Goal: Transaction & Acquisition: Purchase product/service

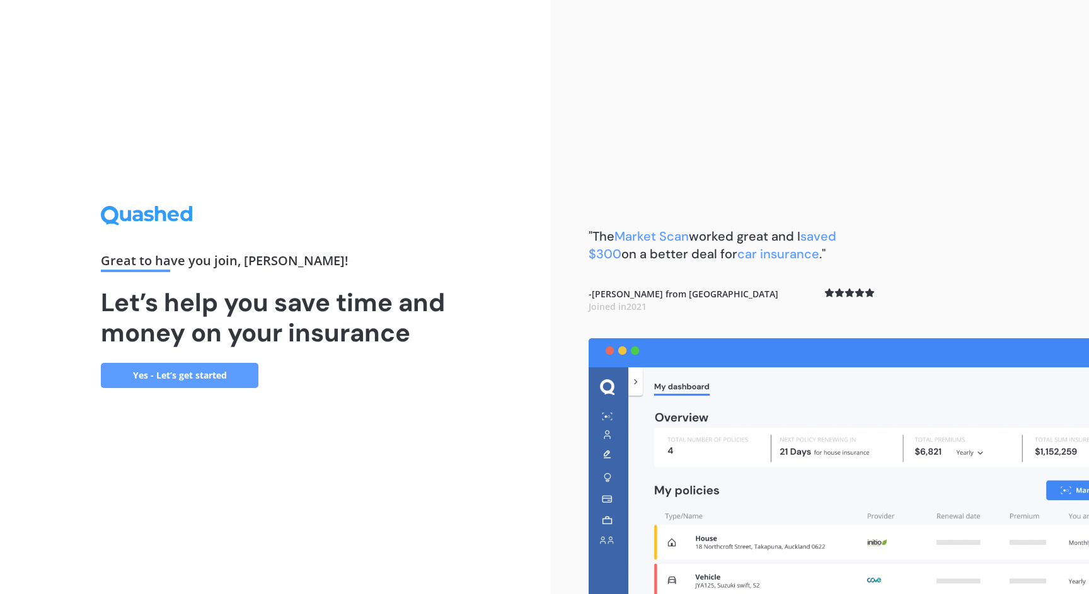
click at [195, 378] on link "Yes - Let’s get started" at bounding box center [180, 375] width 158 height 25
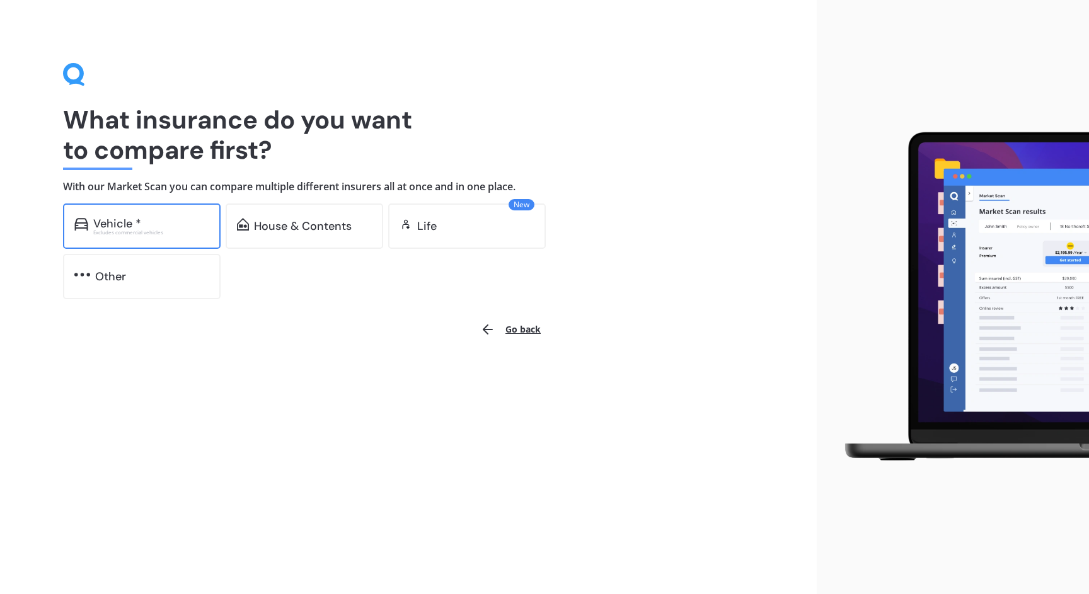
click at [165, 234] on div "Excludes commercial vehicles" at bounding box center [151, 232] width 116 height 5
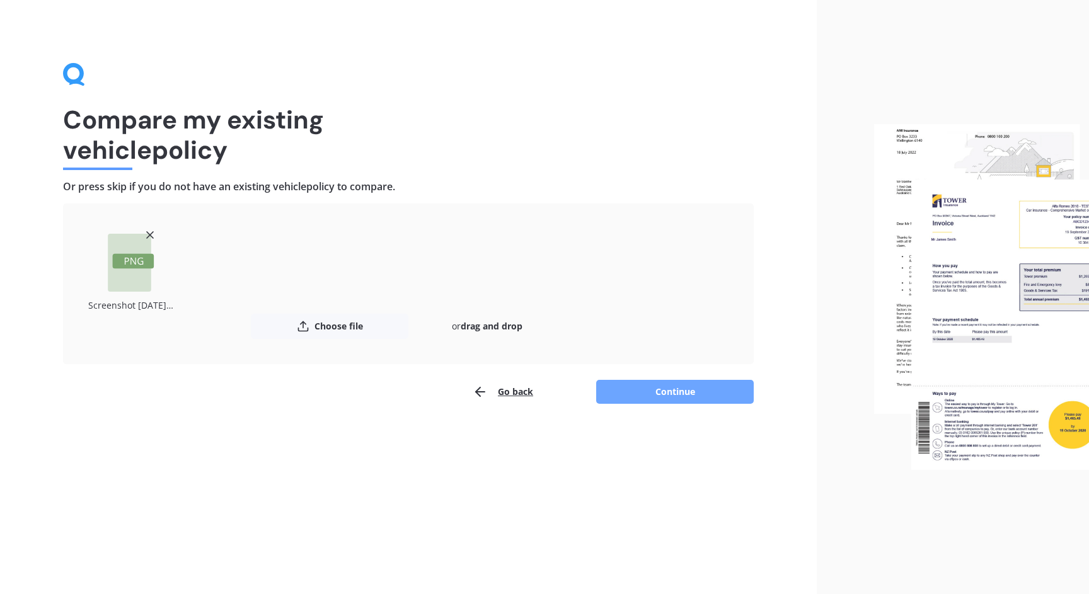
click at [664, 390] on button "Continue" at bounding box center [675, 392] width 158 height 24
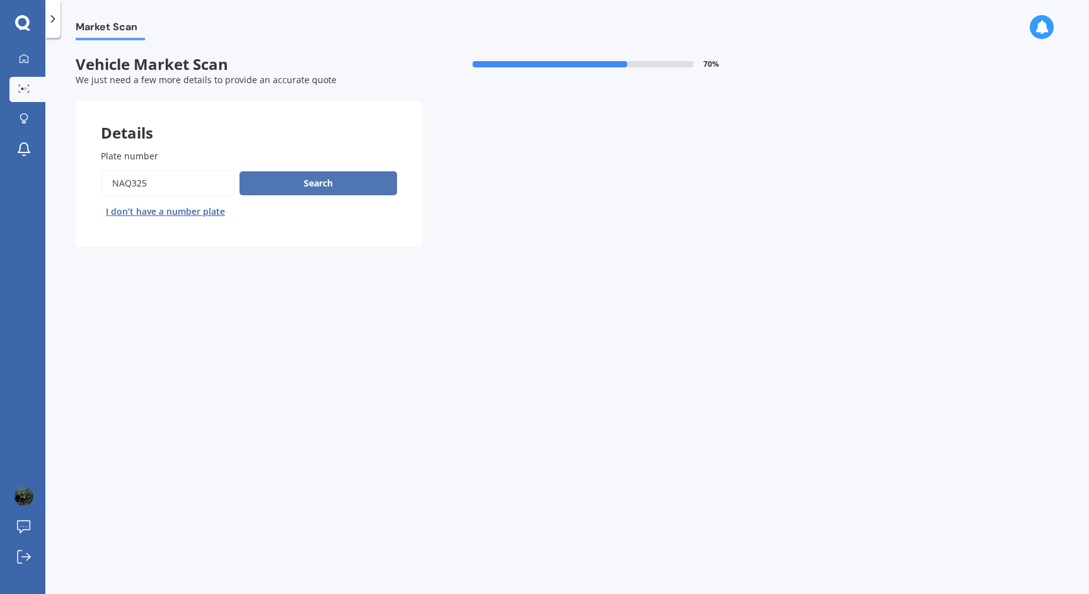
click at [359, 183] on button "Search" at bounding box center [319, 183] width 158 height 24
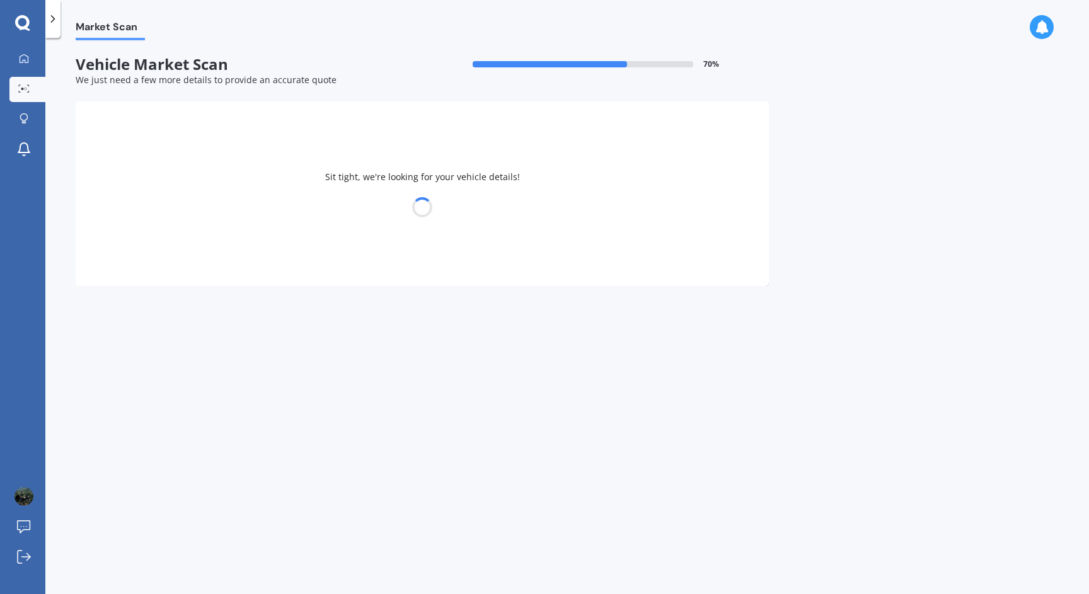
select select "TOYOTA"
select select "AQUA"
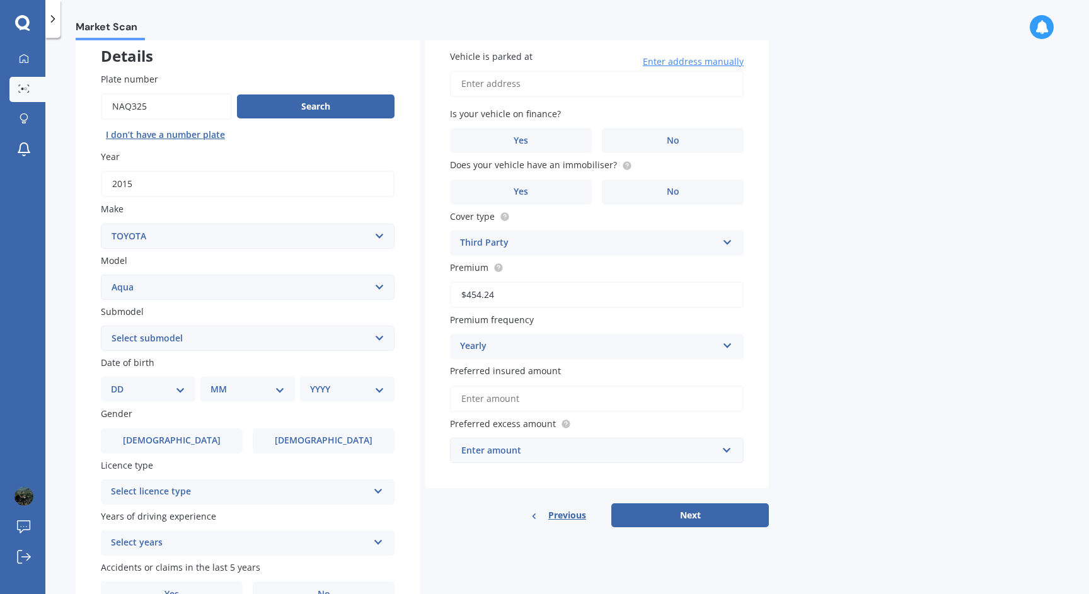
scroll to position [64, 0]
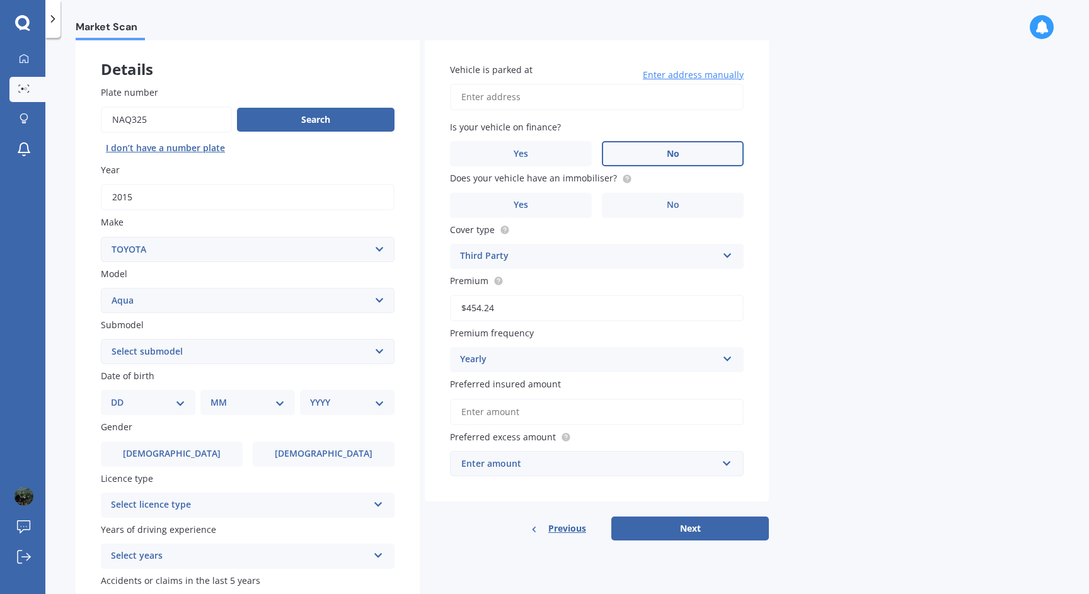
click at [669, 158] on span "No" at bounding box center [673, 154] width 13 height 11
click at [0, 0] on input "No" at bounding box center [0, 0] width 0 height 0
click at [669, 194] on label "No" at bounding box center [673, 205] width 142 height 25
click at [0, 0] on input "No" at bounding box center [0, 0] width 0 height 0
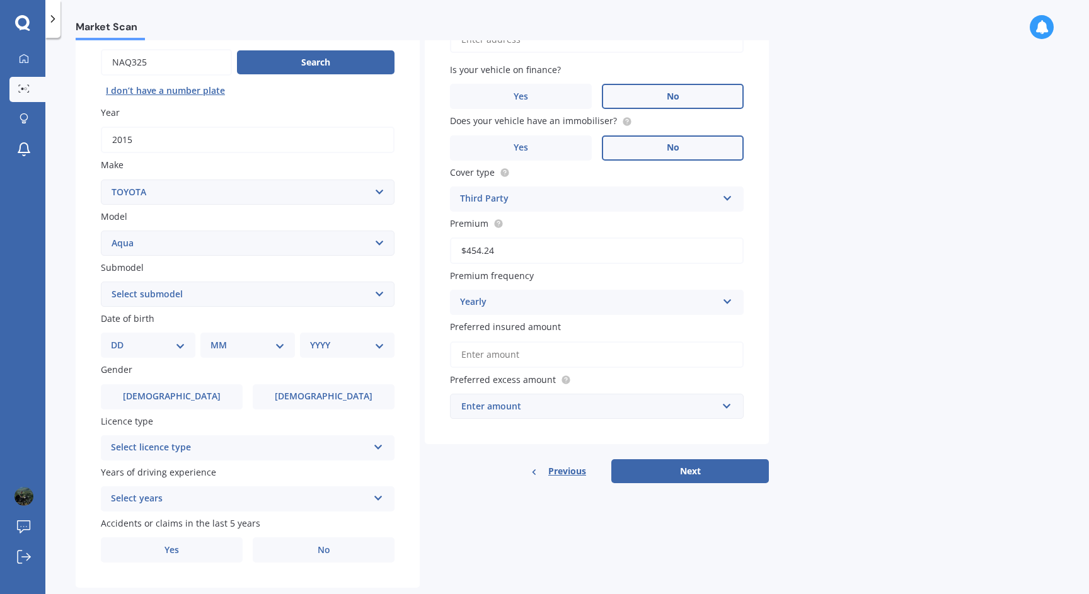
scroll to position [147, 0]
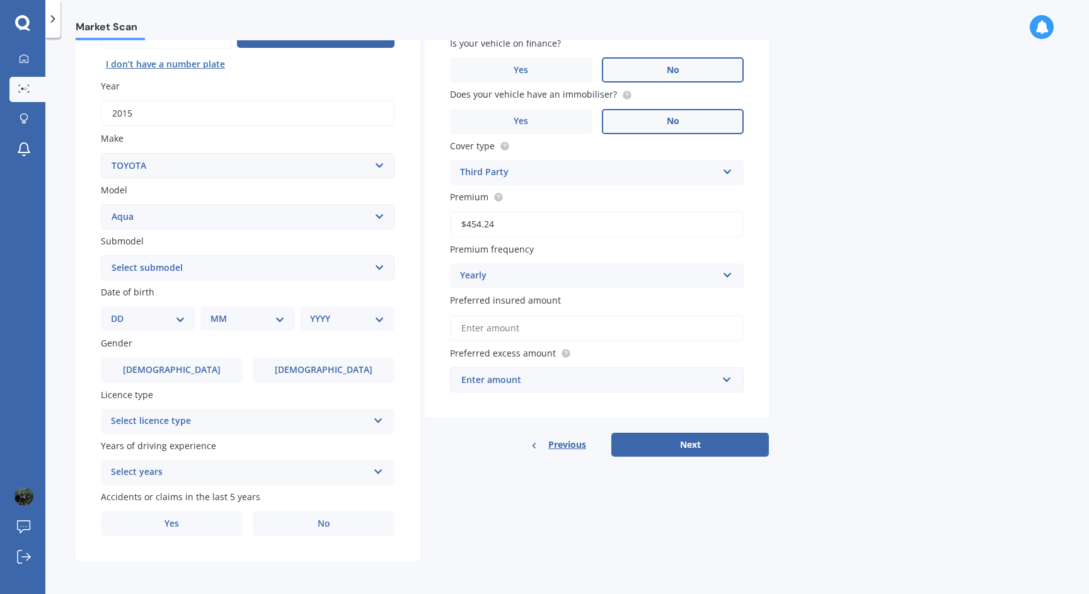
click at [159, 321] on select "DD 01 02 03 04 05 06 07 08 09 10 11 12 13 14 15 16 17 18 19 20 21 22 23 24 25 2…" at bounding box center [148, 319] width 74 height 14
select select "29"
click at [121, 313] on select "DD 01 02 03 04 05 06 07 08 09 10 11 12 13 14 15 16 17 18 19 20 21 22 23 24 25 2…" at bounding box center [148, 319] width 74 height 14
click at [234, 332] on div "MM 01 02 03 04 05 06 07 08 09 10 11 12" at bounding box center [250, 318] width 90 height 25
click at [241, 326] on select "MM 01 02 03 04 05 06 07 08 09 10 11 12" at bounding box center [250, 319] width 69 height 14
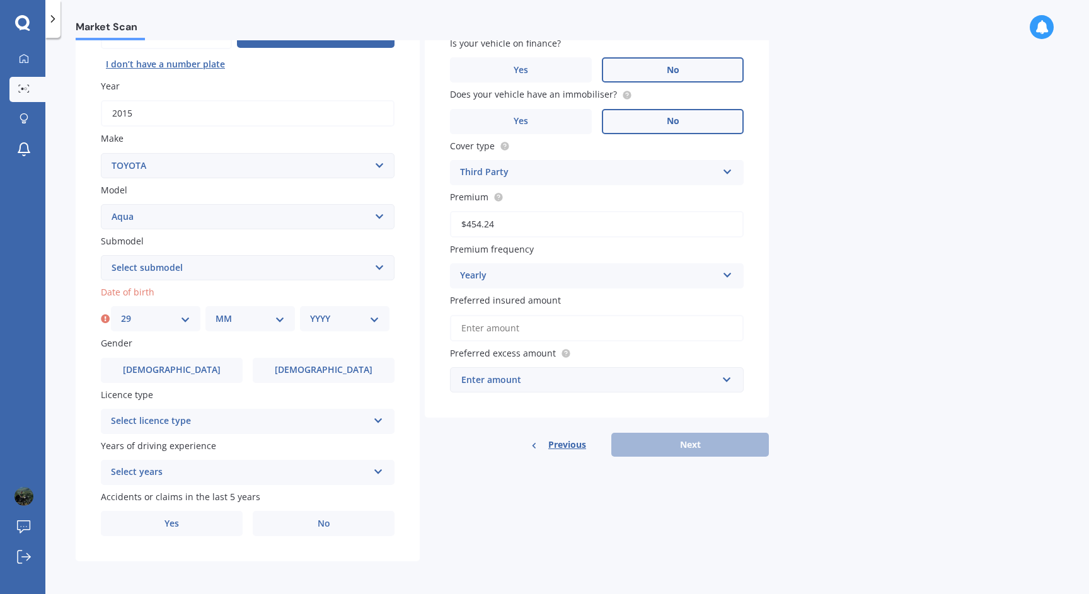
select select "08"
click at [216, 313] on select "MM 01 02 03 04 05 06 07 08 09 10 11 12" at bounding box center [250, 319] width 69 height 14
click at [344, 315] on select "YYYY 2025 2024 2023 2022 2021 2020 2019 2018 2017 2016 2015 2014 2013 2012 2011…" at bounding box center [344, 319] width 69 height 14
select select "1988"
click at [310, 313] on select "YYYY 2025 2024 2023 2022 2021 2020 2019 2018 2017 2016 2015 2014 2013 2012 2011…" at bounding box center [344, 319] width 69 height 14
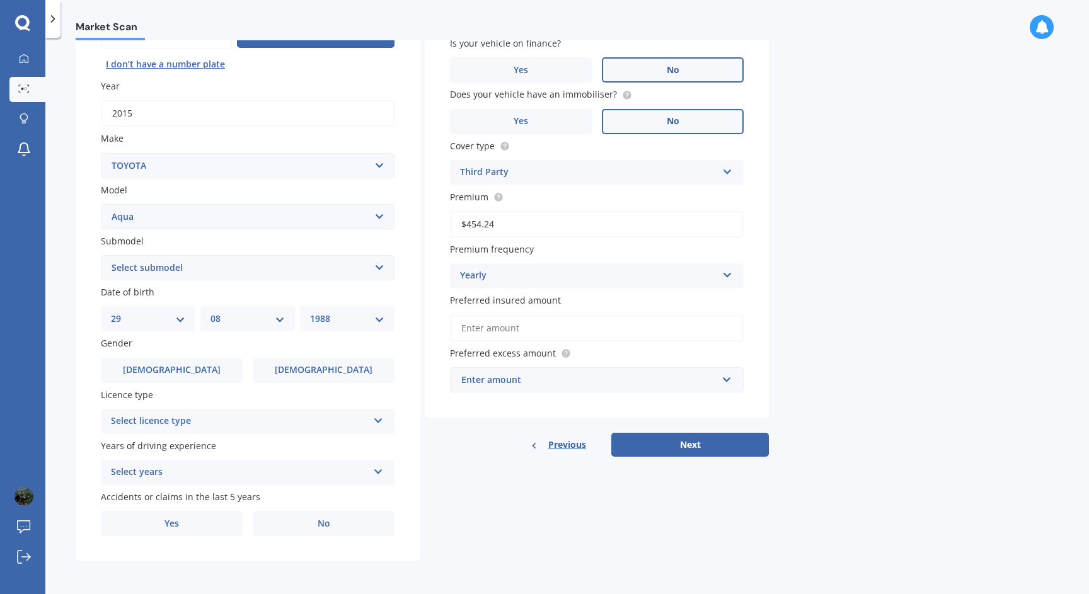
click at [166, 325] on select "DD 01 02 03 04 05 06 07 08 09 10 11 12 13 14 15 16 17 18 19 20 21 22 23 24 25 2…" at bounding box center [148, 319] width 74 height 14
select select "30"
click at [111, 313] on select "DD 01 02 03 04 05 06 07 08 09 10 11 12 13 14 15 16 17 18 19 20 21 22 23 24 25 2…" at bounding box center [148, 319] width 74 height 14
click at [217, 320] on select "MM 01 02 03 04 05 06 07 08 09 10 11 12" at bounding box center [248, 319] width 74 height 14
select select "07"
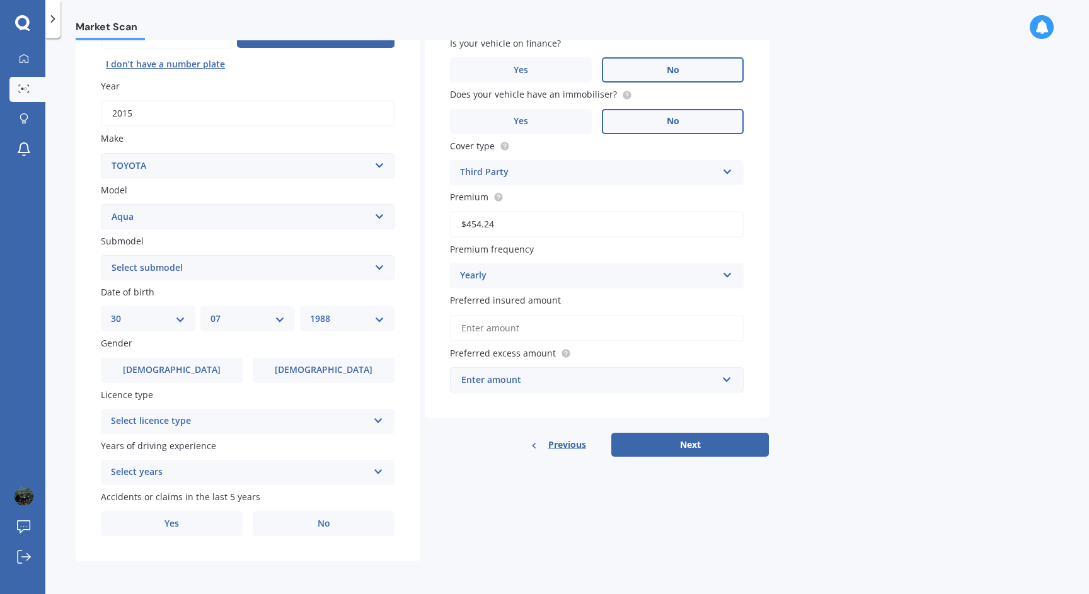
click at [211, 313] on select "MM 01 02 03 04 05 06 07 08 09 10 11 12" at bounding box center [248, 319] width 74 height 14
click at [236, 374] on label "[DEMOGRAPHIC_DATA]" at bounding box center [172, 370] width 142 height 25
click at [0, 0] on input "[DEMOGRAPHIC_DATA]" at bounding box center [0, 0] width 0 height 0
click at [196, 424] on div "Select licence type" at bounding box center [239, 421] width 257 height 15
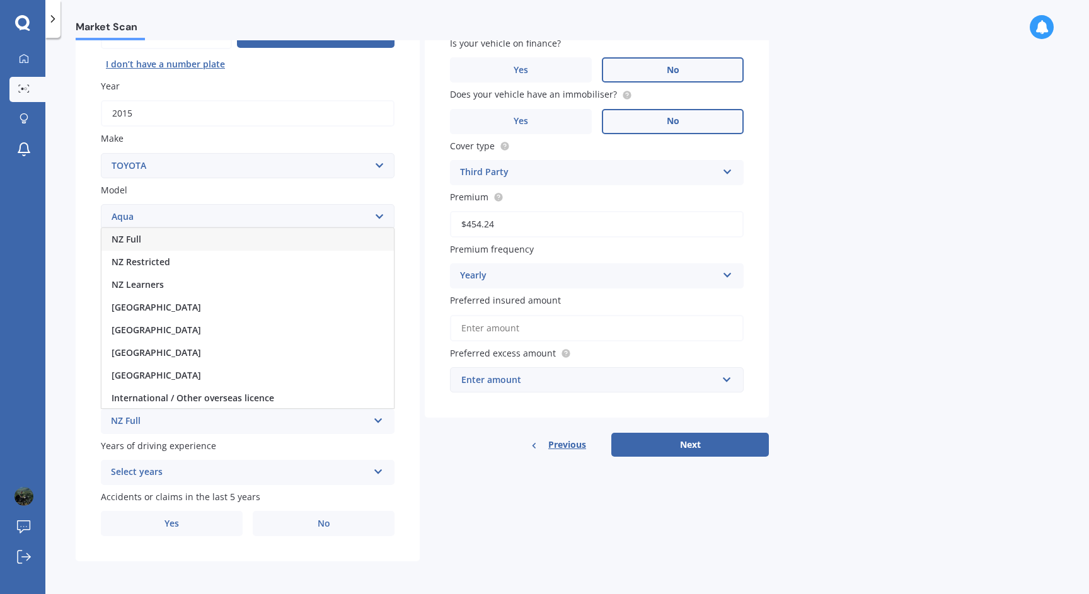
click at [202, 250] on div "NZ Full" at bounding box center [247, 239] width 292 height 23
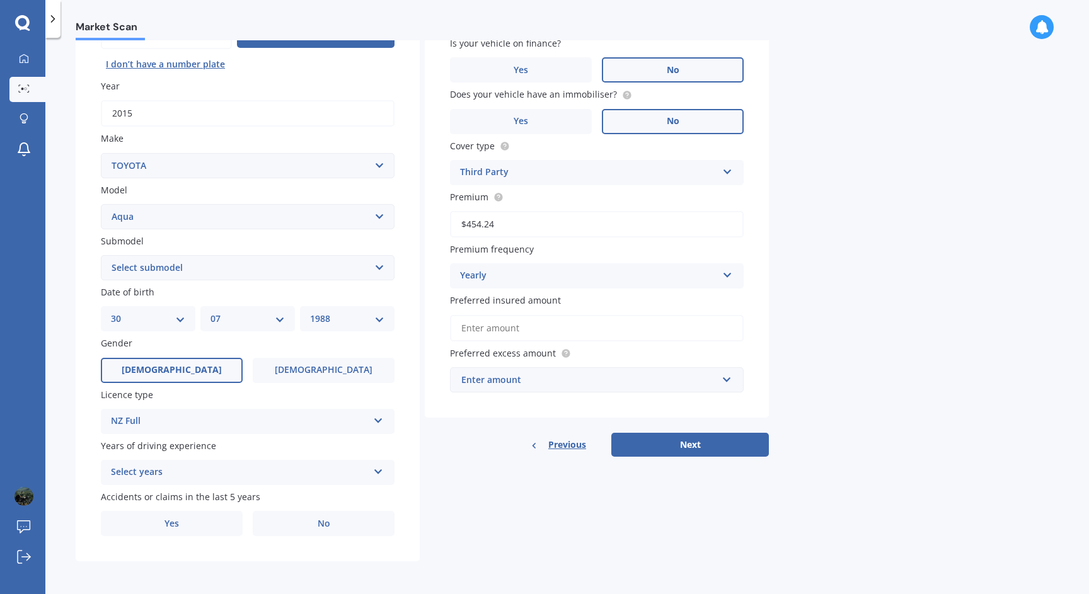
click at [239, 475] on div "Select years" at bounding box center [239, 472] width 257 height 15
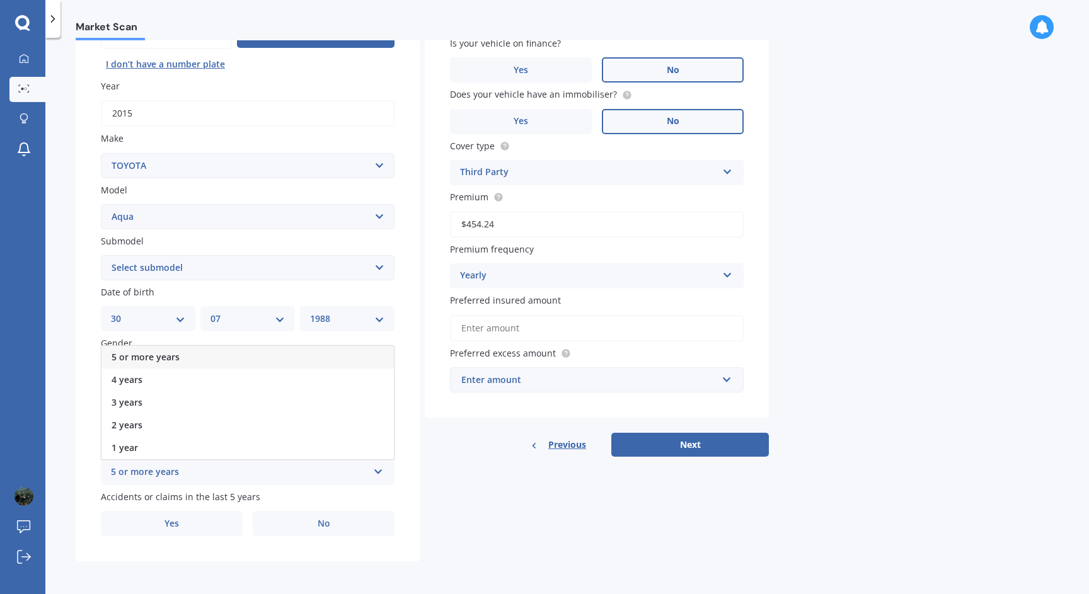
click at [221, 362] on div "5 or more years" at bounding box center [247, 357] width 292 height 23
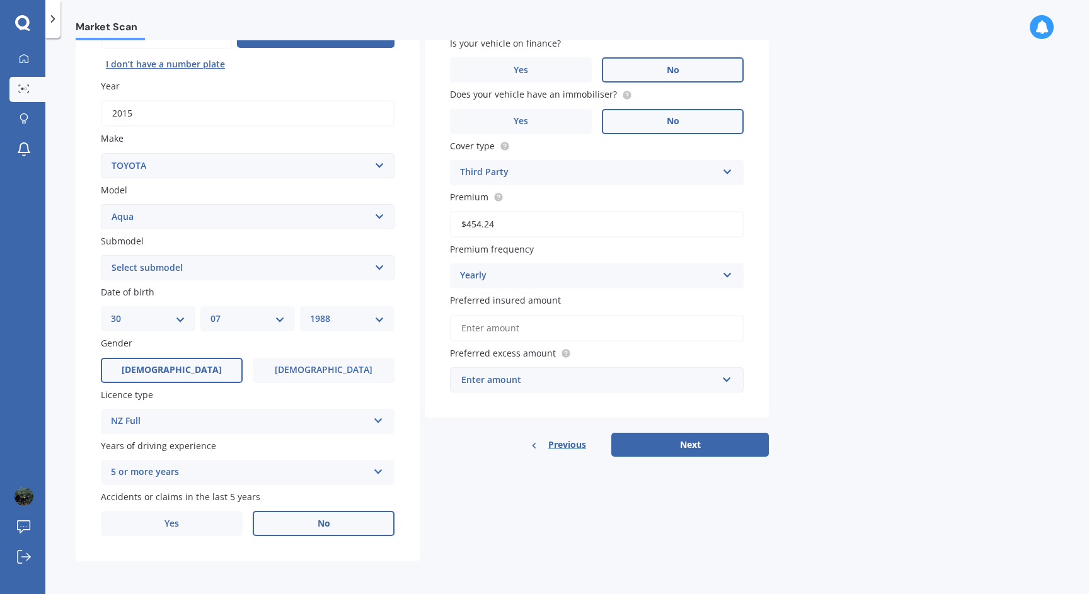
click at [327, 535] on label "No" at bounding box center [324, 523] width 142 height 25
click at [0, 0] on input "No" at bounding box center [0, 0] width 0 height 0
click at [223, 514] on label "Yes" at bounding box center [172, 523] width 142 height 25
click at [0, 0] on input "Yes" at bounding box center [0, 0] width 0 height 0
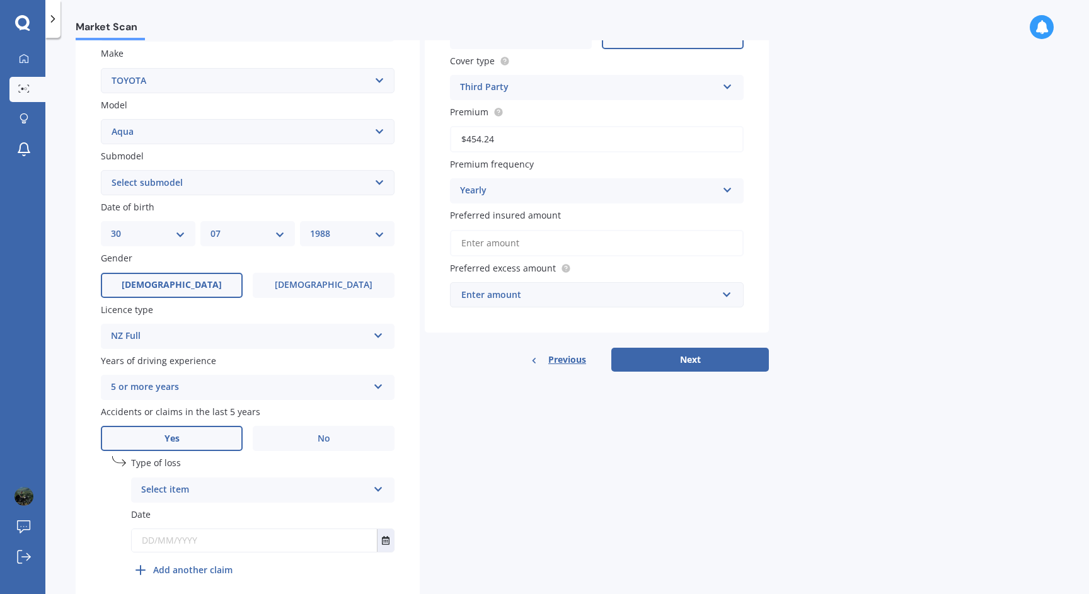
scroll to position [237, 0]
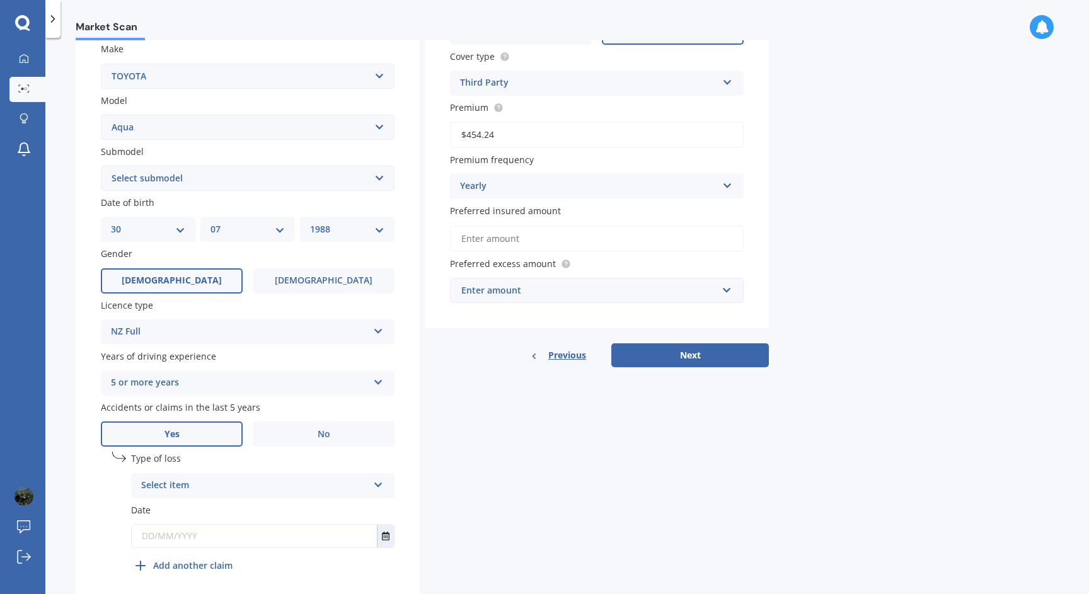
click at [255, 493] on div "Select item" at bounding box center [254, 485] width 227 height 15
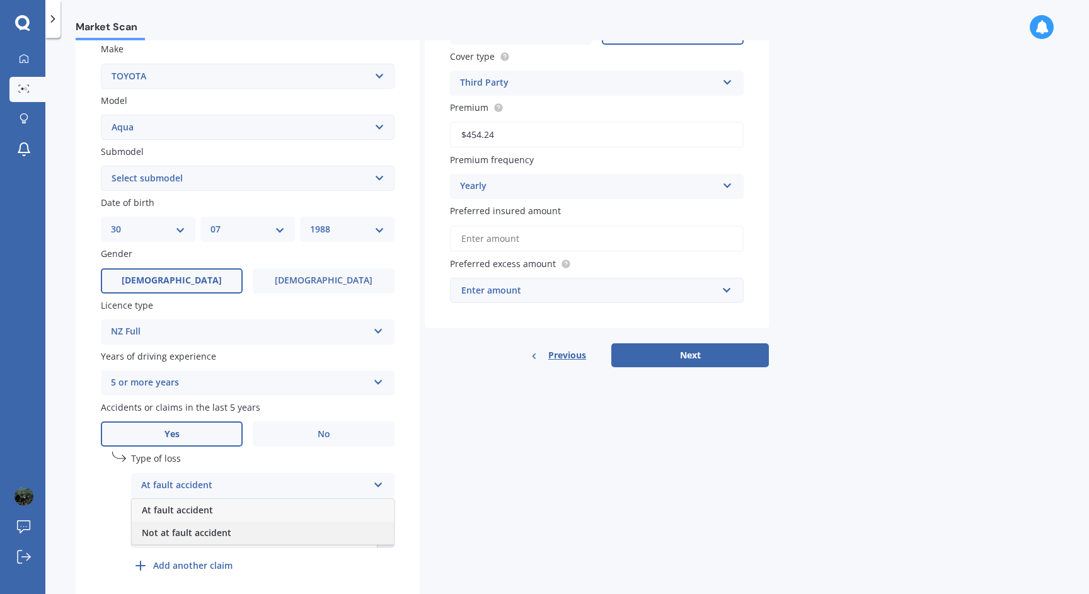
click at [226, 535] on span "Not at fault accident" at bounding box center [187, 533] width 90 height 12
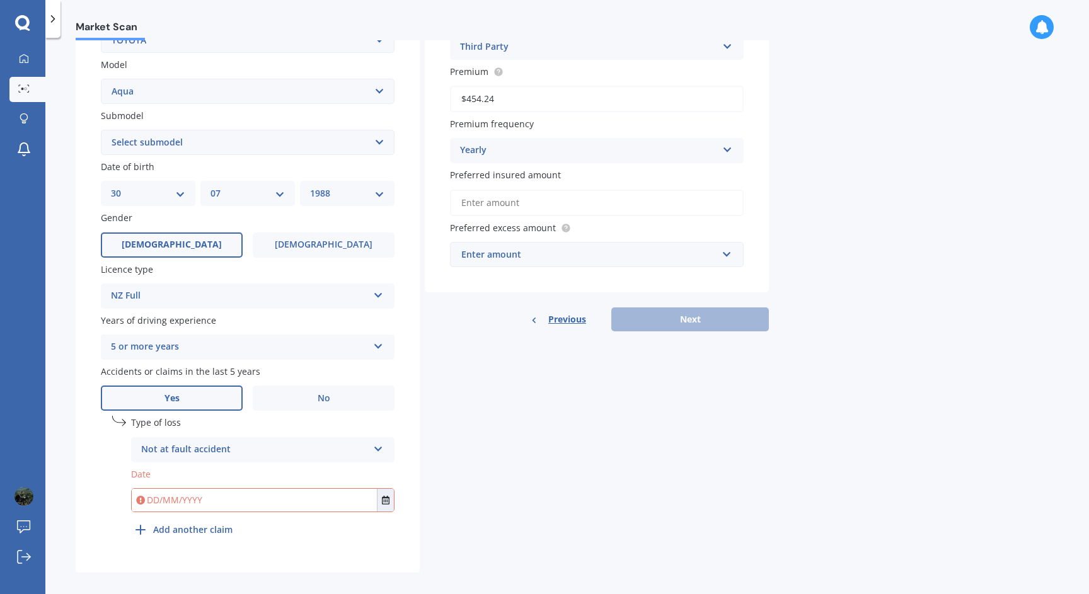
scroll to position [288, 0]
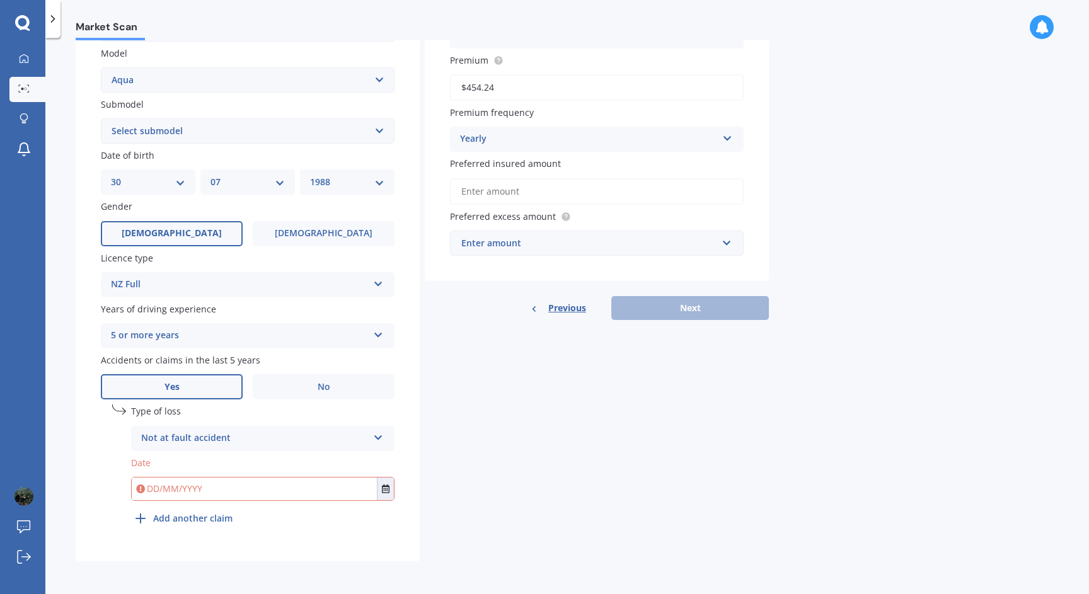
click at [284, 494] on input "text" at bounding box center [254, 489] width 245 height 23
click at [313, 385] on label "No" at bounding box center [324, 386] width 142 height 25
click at [0, 0] on input "No" at bounding box center [0, 0] width 0 height 0
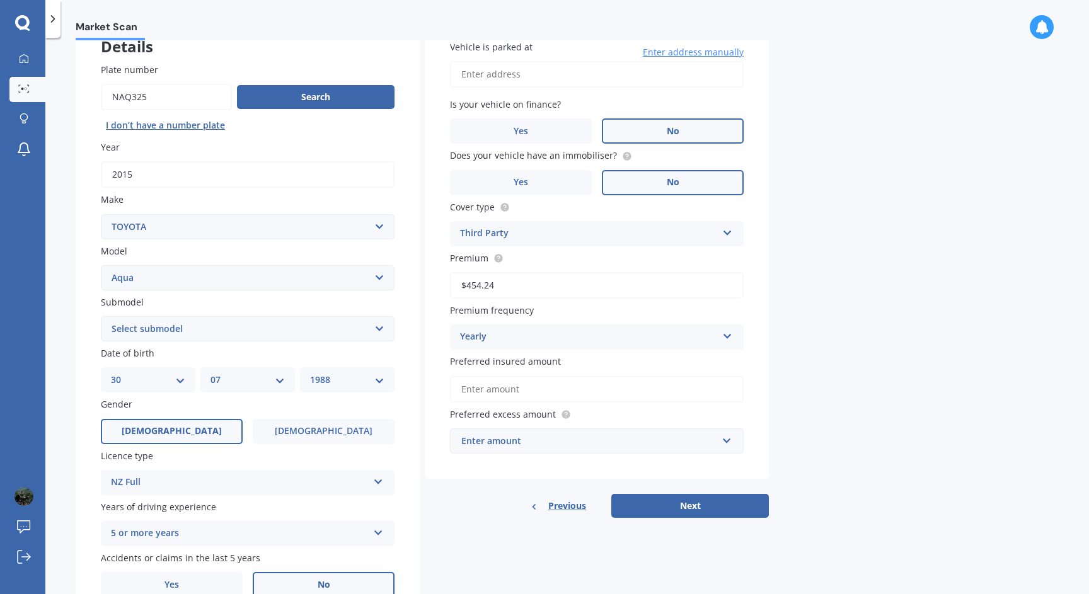
scroll to position [113, 0]
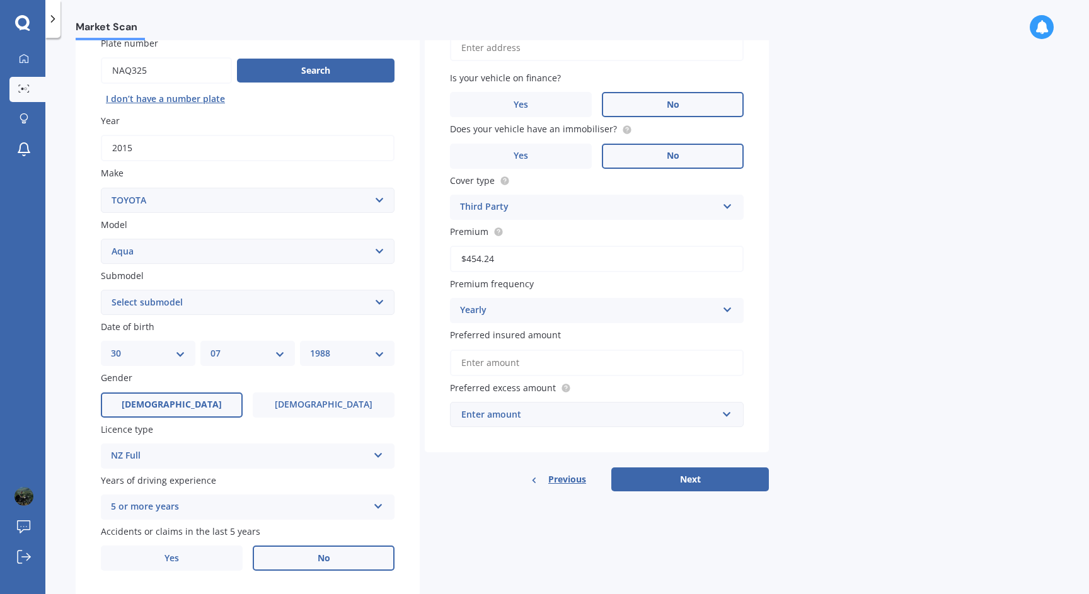
click at [664, 416] on div "Enter amount" at bounding box center [589, 415] width 256 height 14
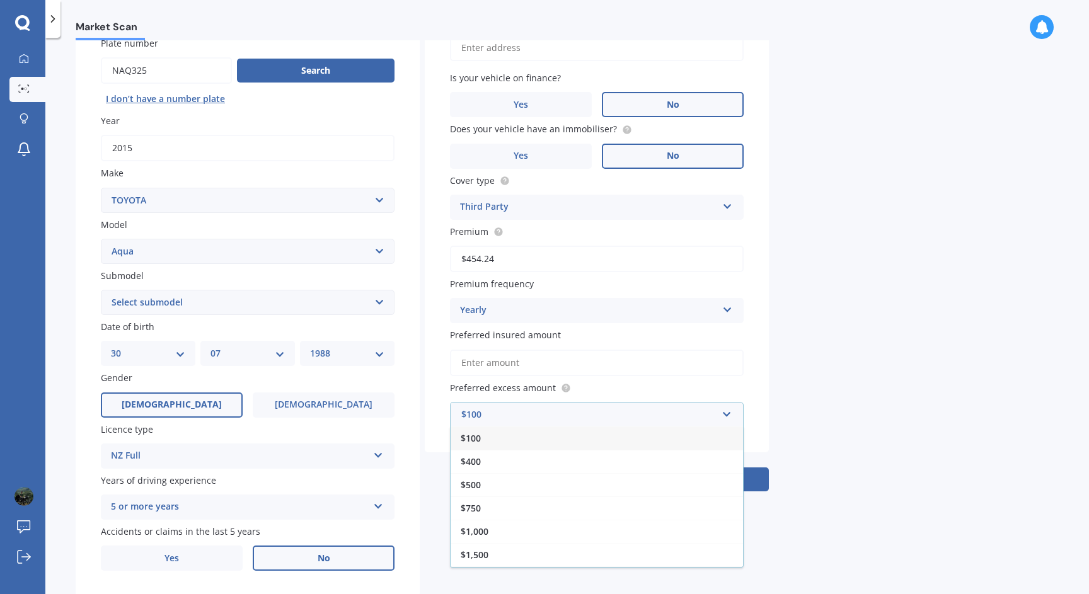
click at [628, 445] on div "$100" at bounding box center [597, 438] width 292 height 23
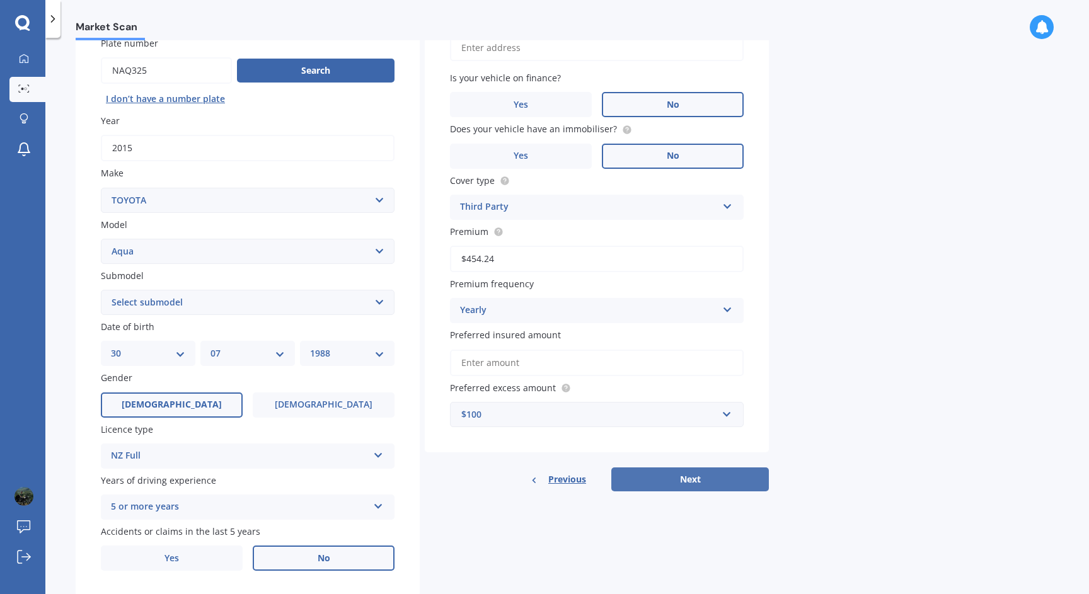
click at [700, 483] on button "Next" at bounding box center [690, 480] width 158 height 24
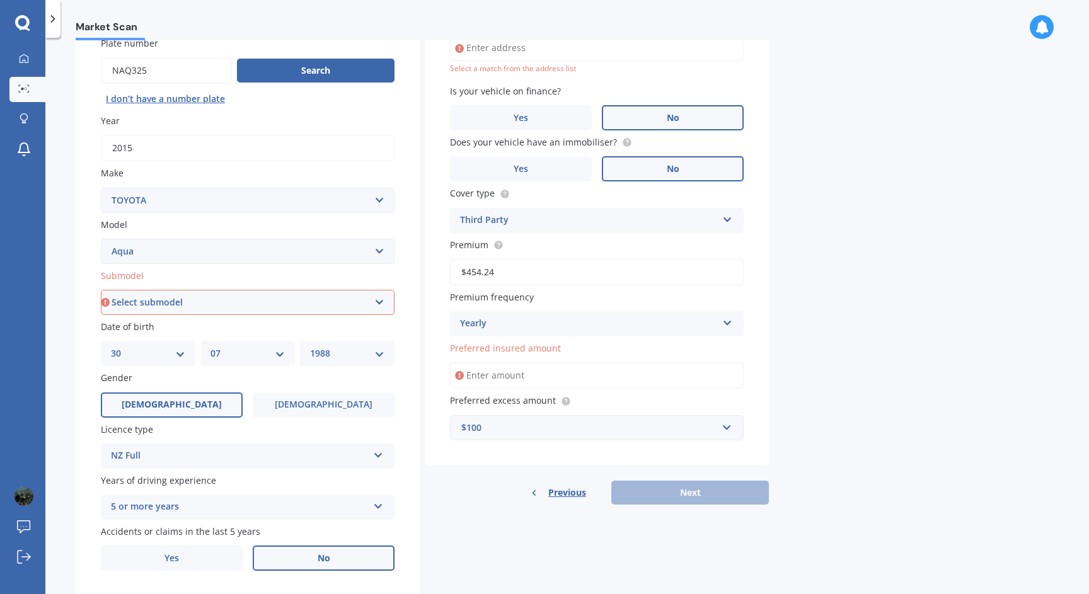
click at [535, 327] on div "Yearly" at bounding box center [588, 323] width 257 height 15
click at [530, 328] on div "Yearly" at bounding box center [588, 323] width 257 height 15
click at [517, 380] on input "Preferred insured amount" at bounding box center [597, 375] width 294 height 26
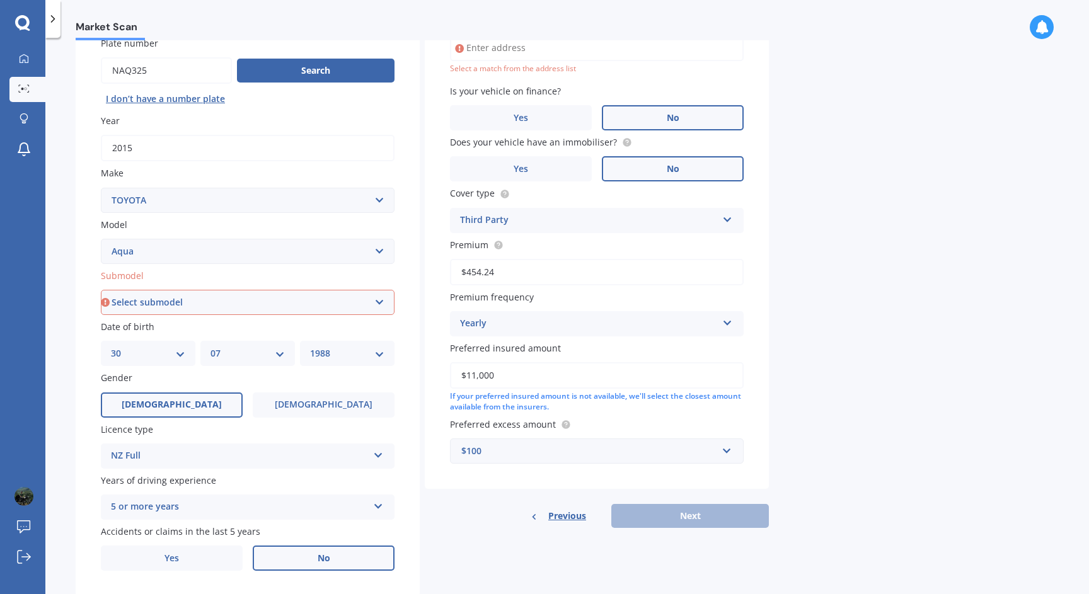
type input "$11,000"
click at [674, 480] on div "Vehicle is parked at Enter address manually Select a match from the address lis…" at bounding box center [597, 239] width 344 height 500
click at [509, 50] on input "Vehicle is parked at" at bounding box center [597, 48] width 294 height 26
click at [768, 104] on div "Vehicle is parked at [STREET_ADDRESS][PERSON_NAME] Enter address manually Selec…" at bounding box center [597, 239] width 344 height 500
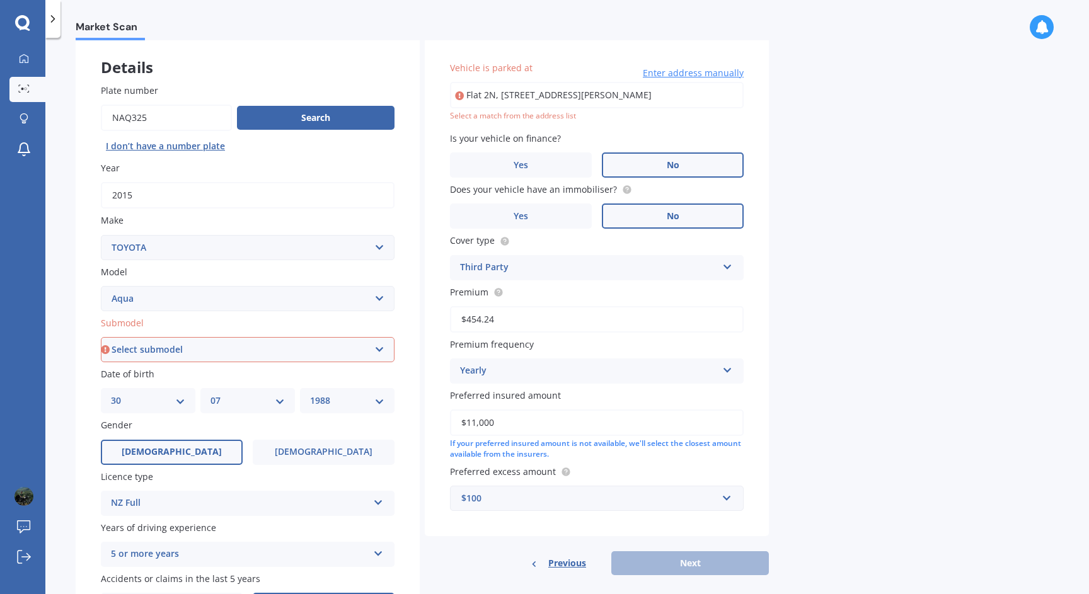
scroll to position [33, 0]
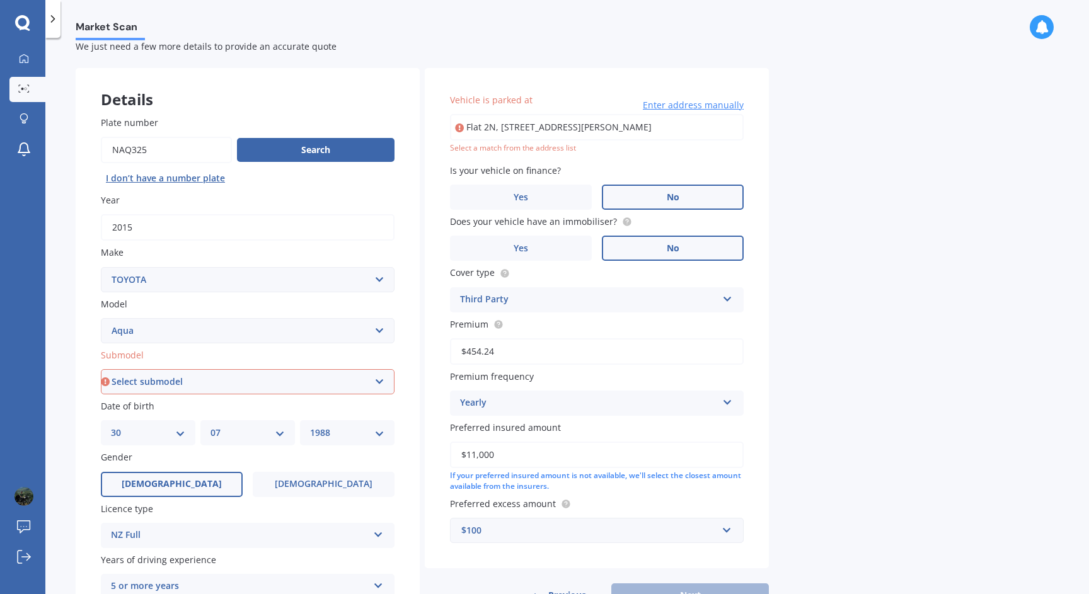
click at [659, 122] on input "Flat 2N, [STREET_ADDRESS][PERSON_NAME]" at bounding box center [597, 127] width 294 height 26
click at [695, 127] on input "Flat 2N, [STREET_ADDRESS][PERSON_NAME]" at bounding box center [597, 127] width 294 height 26
drag, startPoint x: 618, startPoint y: 127, endPoint x: 673, endPoint y: 136, distance: 54.9
click at [673, 136] on input "Flat 2N, [STREET_ADDRESS][PERSON_NAME]" at bounding box center [597, 127] width 294 height 26
drag, startPoint x: 627, startPoint y: 128, endPoint x: 591, endPoint y: 128, distance: 36.6
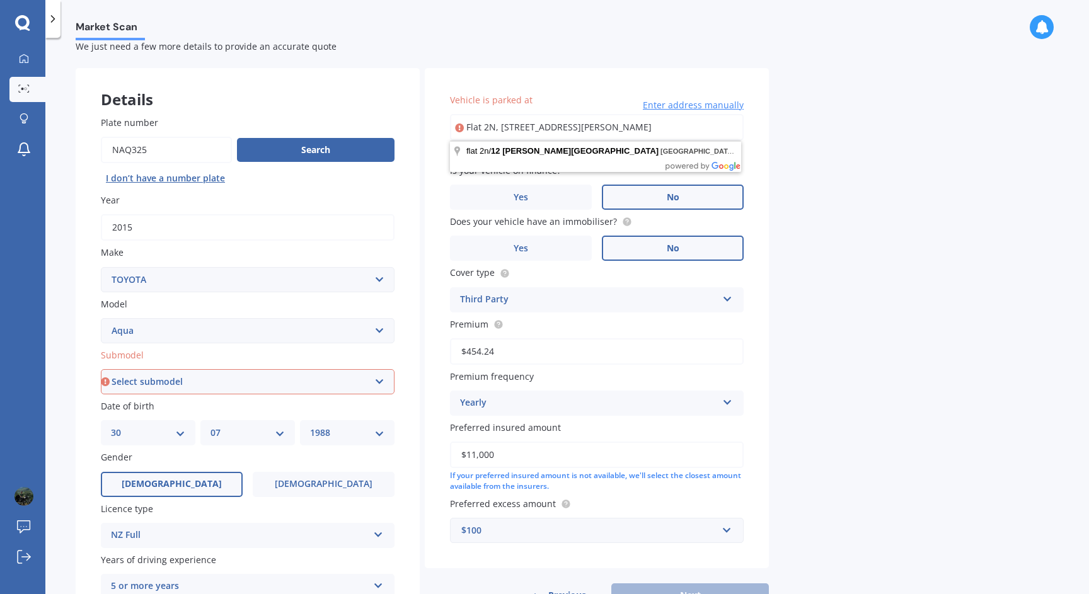
click at [591, 128] on input "Flat 2N, [STREET_ADDRESS][PERSON_NAME]" at bounding box center [597, 127] width 294 height 26
type input "flat 2n/[STREET_ADDRESS][PERSON_NAME]"
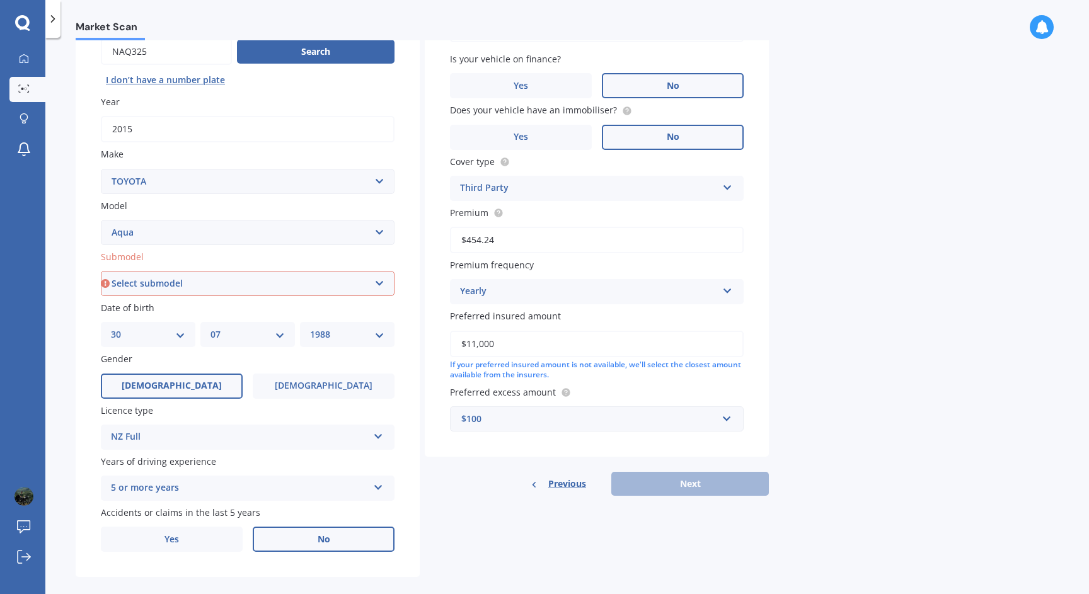
scroll to position [151, 0]
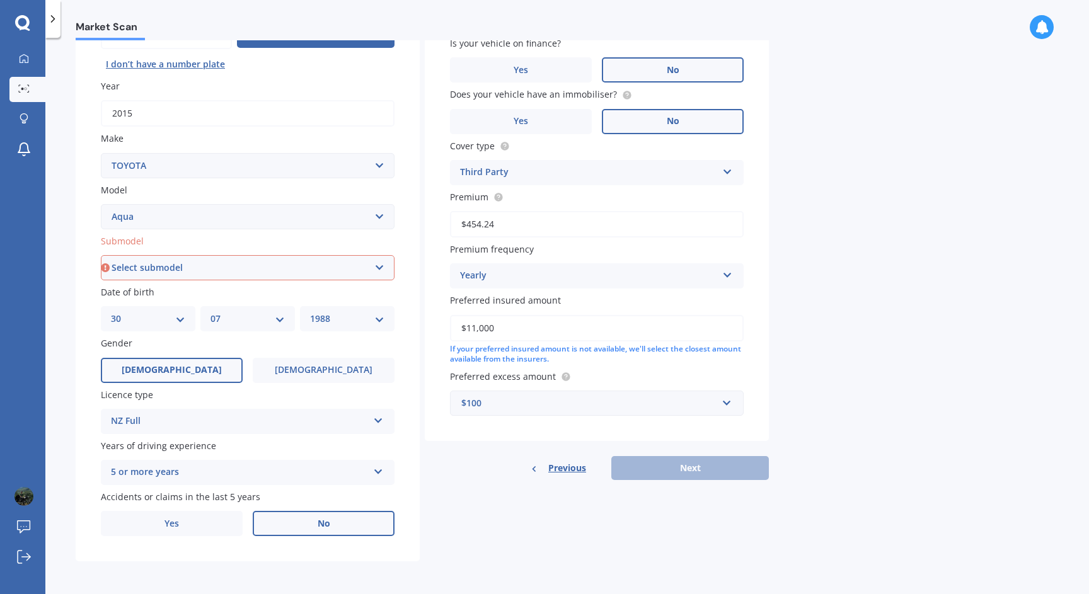
click at [204, 267] on select "Select submodel (All Other) Hatchback Hybrid" at bounding box center [248, 267] width 294 height 25
select select "HYBRID"
click at [101, 255] on select "Select submodel (All Other) Hatchback Hybrid" at bounding box center [248, 267] width 294 height 25
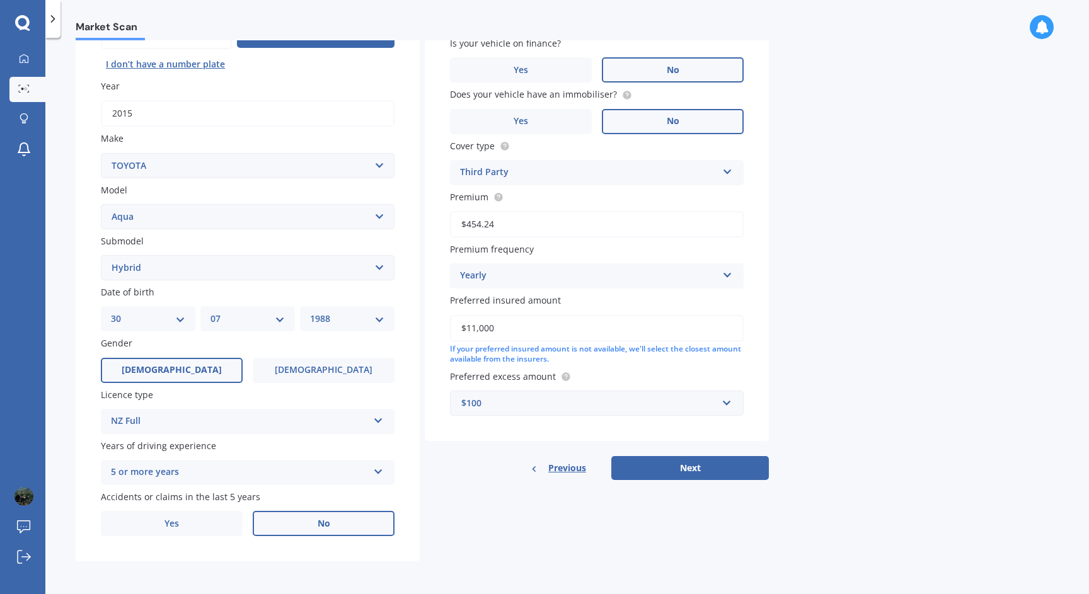
click at [864, 266] on div "Market Scan Vehicle Market Scan 70 % We just need a few more details to provide…" at bounding box center [567, 318] width 1044 height 557
click at [714, 476] on button "Next" at bounding box center [690, 468] width 158 height 24
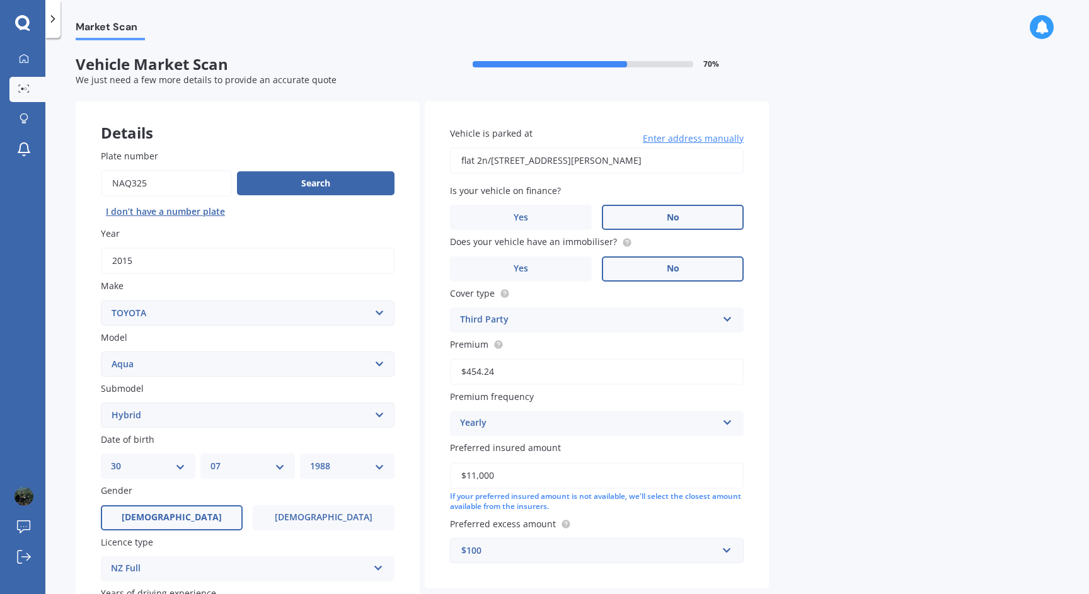
select select "30"
select select "07"
select select "1988"
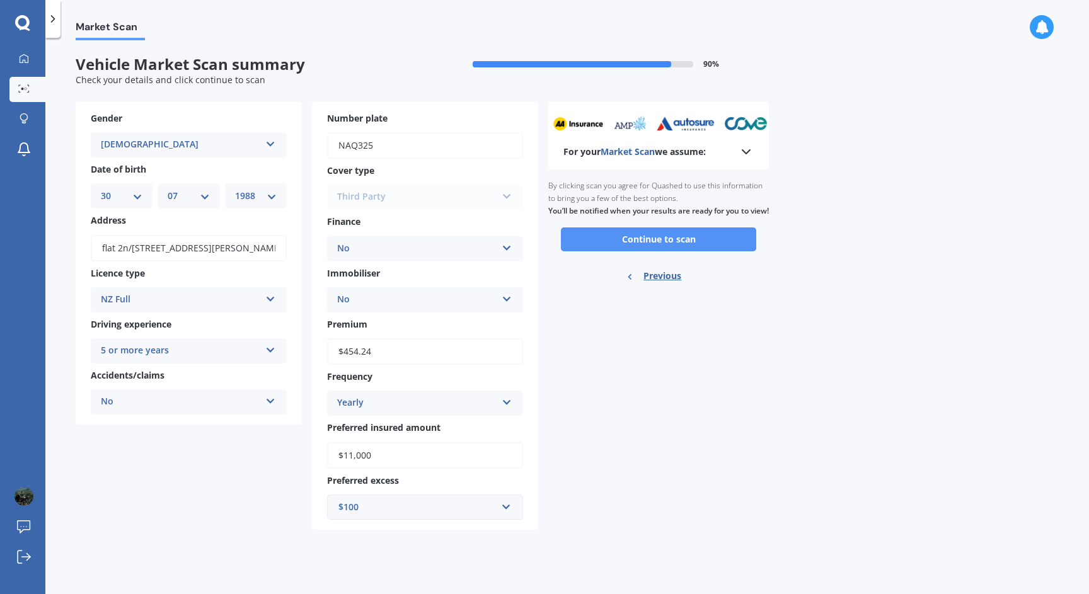
click at [691, 252] on button "Continue to scan" at bounding box center [658, 240] width 195 height 24
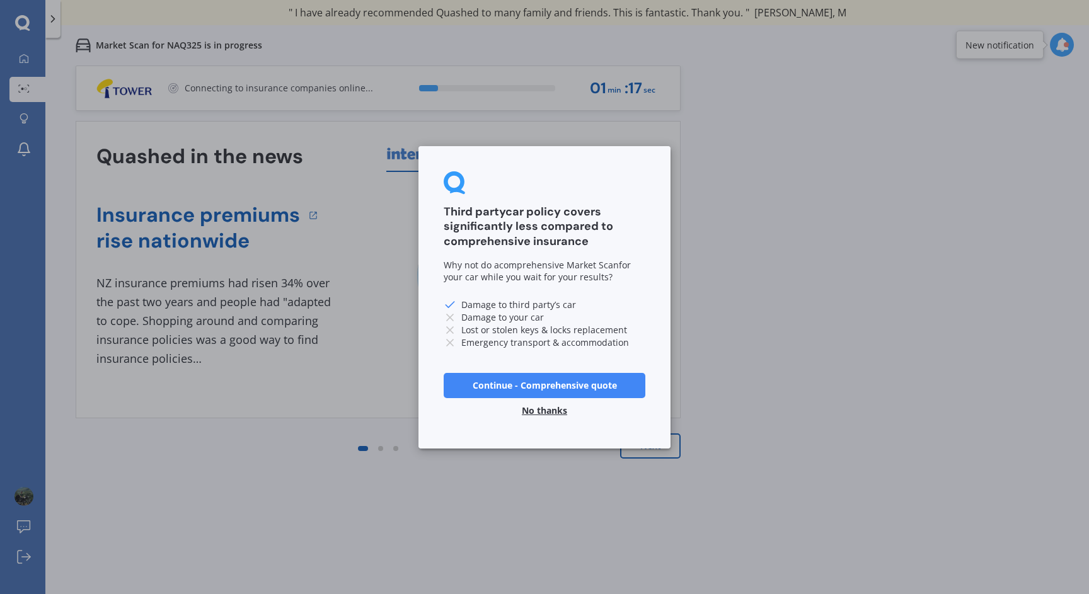
click at [547, 412] on button "No thanks" at bounding box center [544, 410] width 61 height 25
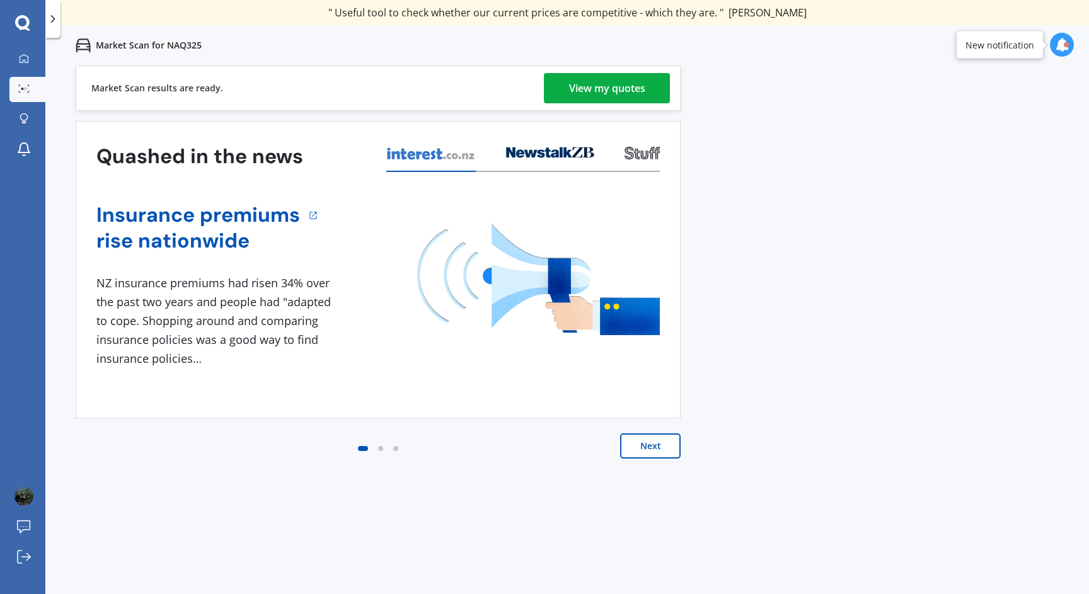
click at [616, 93] on div "View my quotes" at bounding box center [607, 88] width 76 height 30
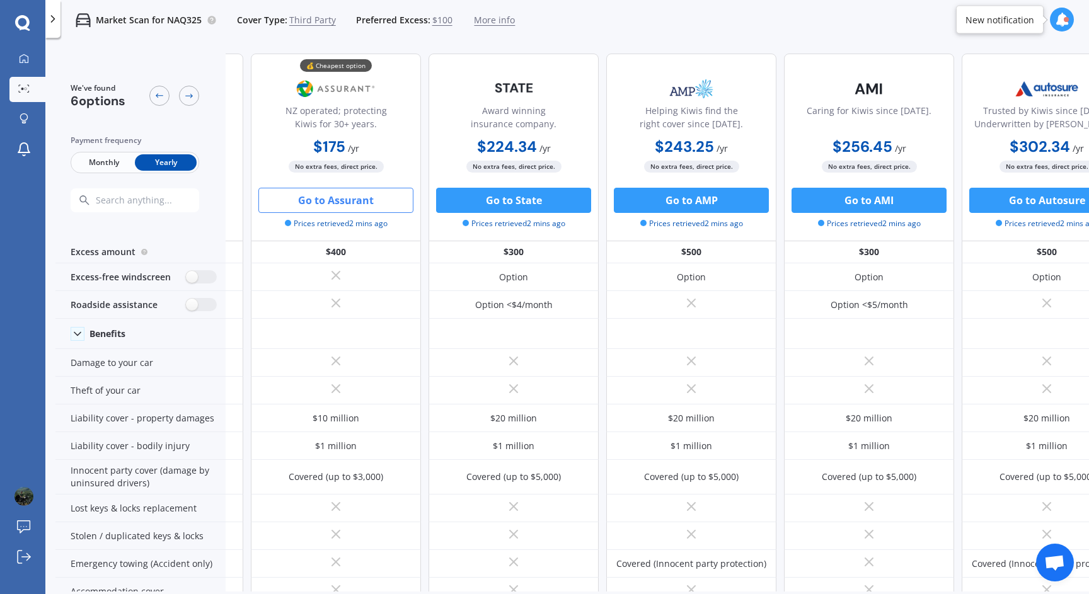
scroll to position [0, 202]
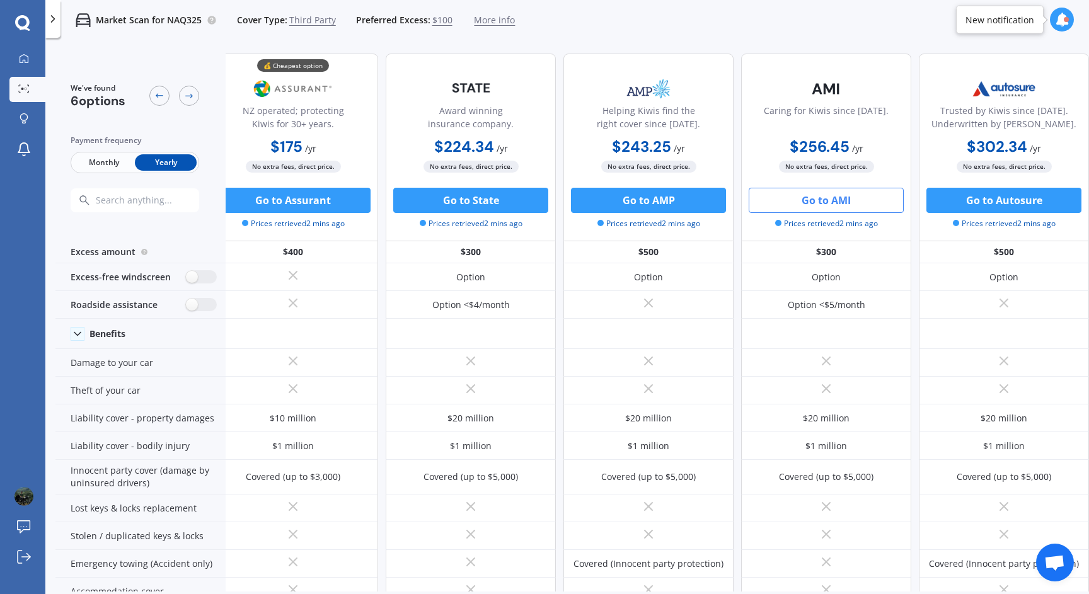
click at [779, 195] on button "Go to AMI" at bounding box center [826, 200] width 155 height 25
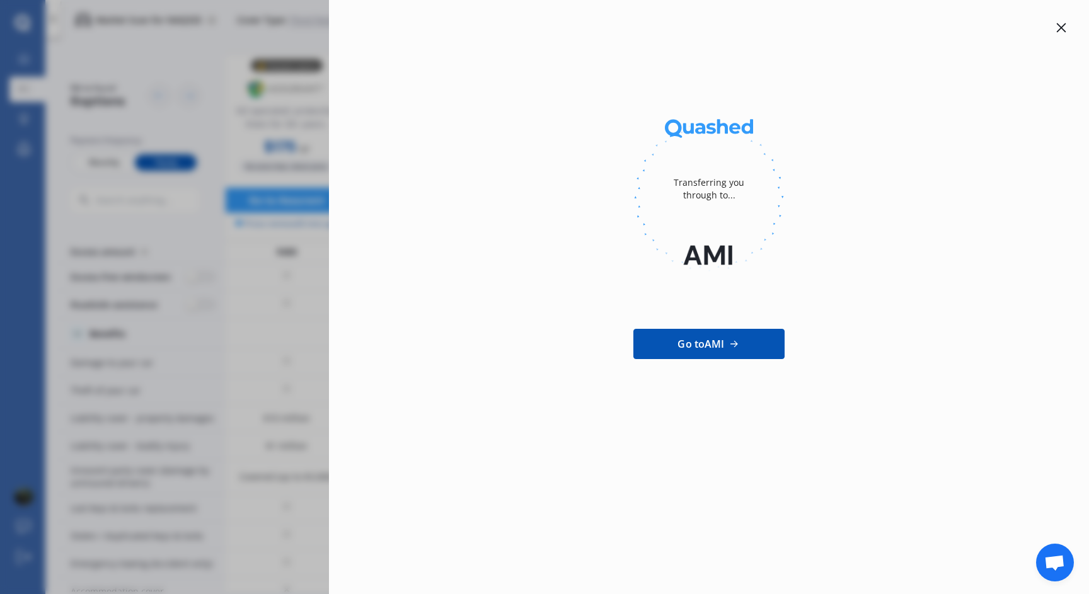
click at [256, 151] on div "Transferring you through to... Go to AMI" at bounding box center [544, 297] width 1089 height 594
click at [1068, 28] on div at bounding box center [1061, 27] width 15 height 15
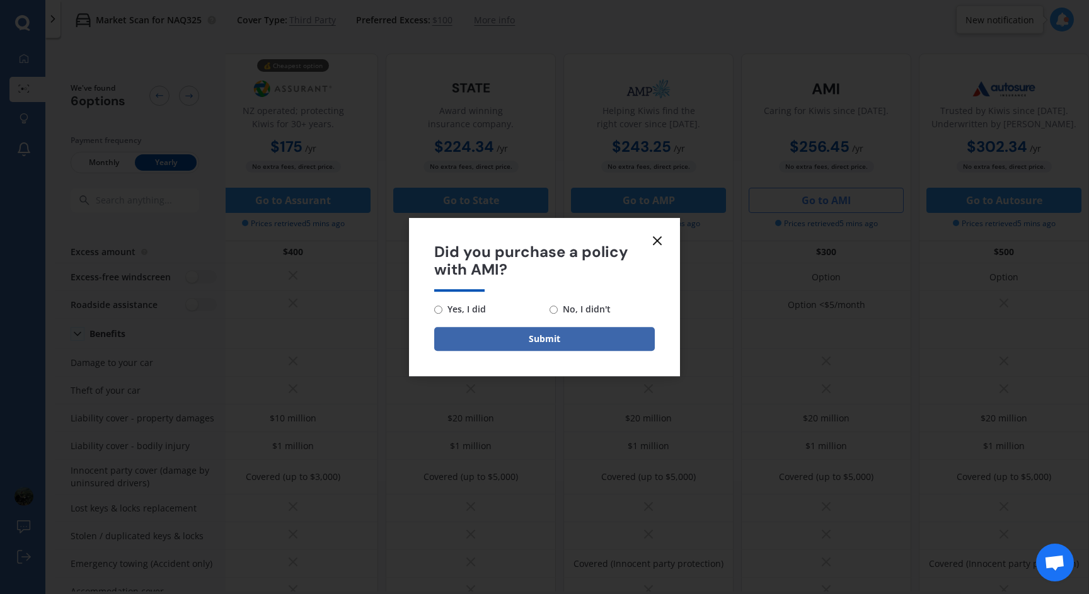
click at [659, 236] on icon at bounding box center [657, 240] width 15 height 15
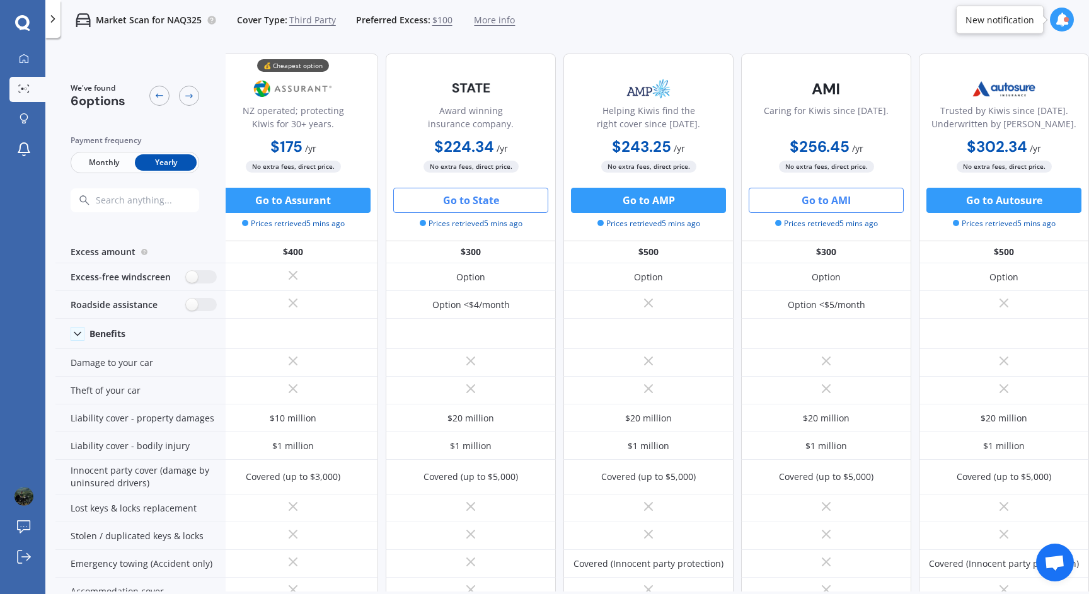
click at [506, 205] on button "Go to State" at bounding box center [470, 200] width 155 height 25
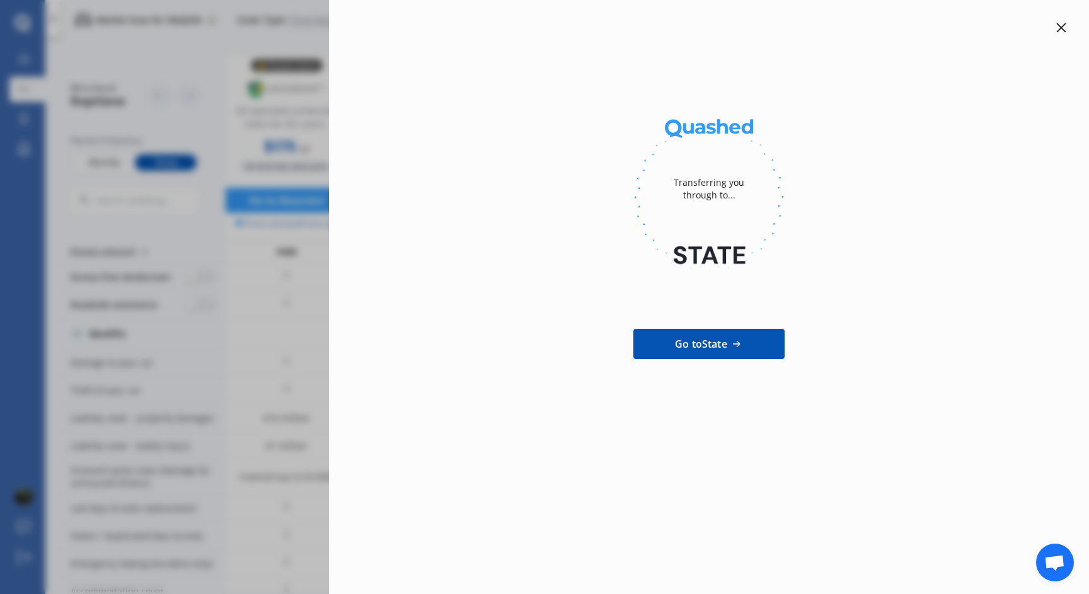
click at [1053, 24] on div at bounding box center [709, 27] width 720 height 15
click at [1060, 24] on icon at bounding box center [1061, 28] width 10 height 10
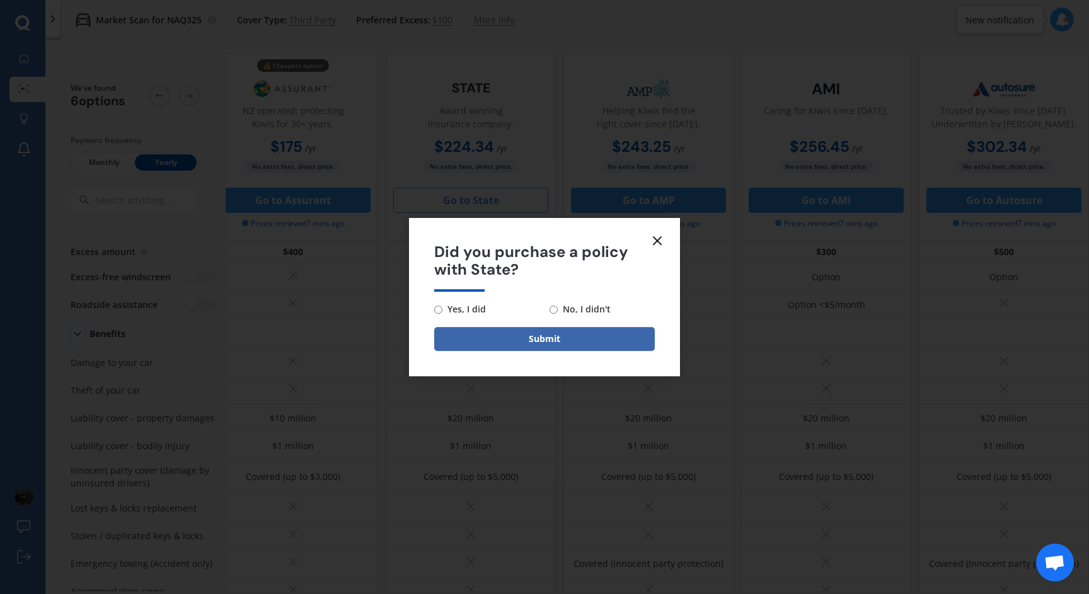
click at [654, 234] on icon at bounding box center [657, 240] width 15 height 15
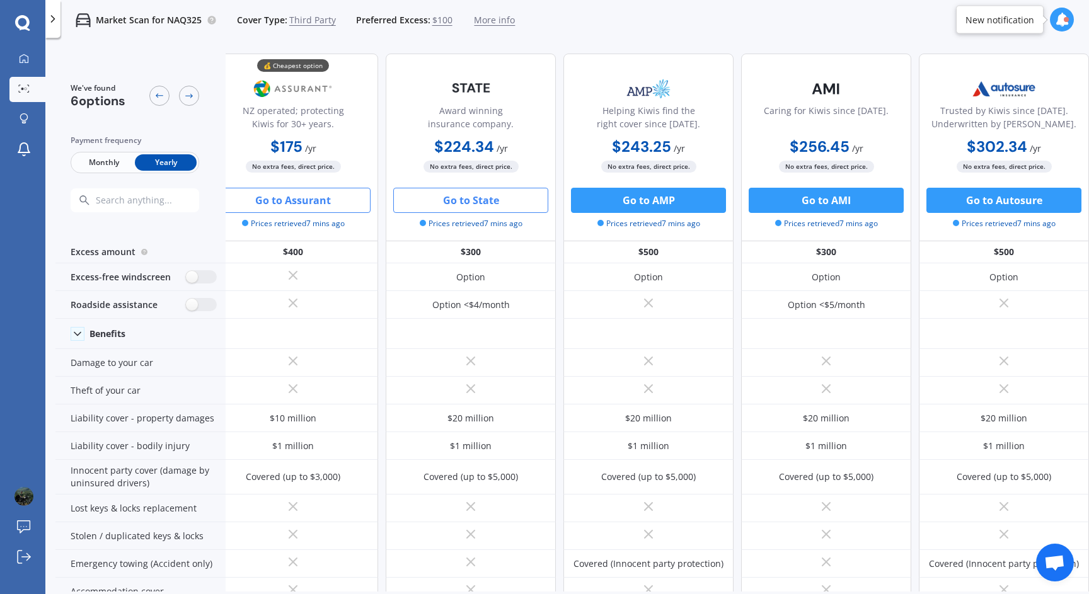
click at [276, 202] on button "Go to Assurant" at bounding box center [293, 200] width 155 height 25
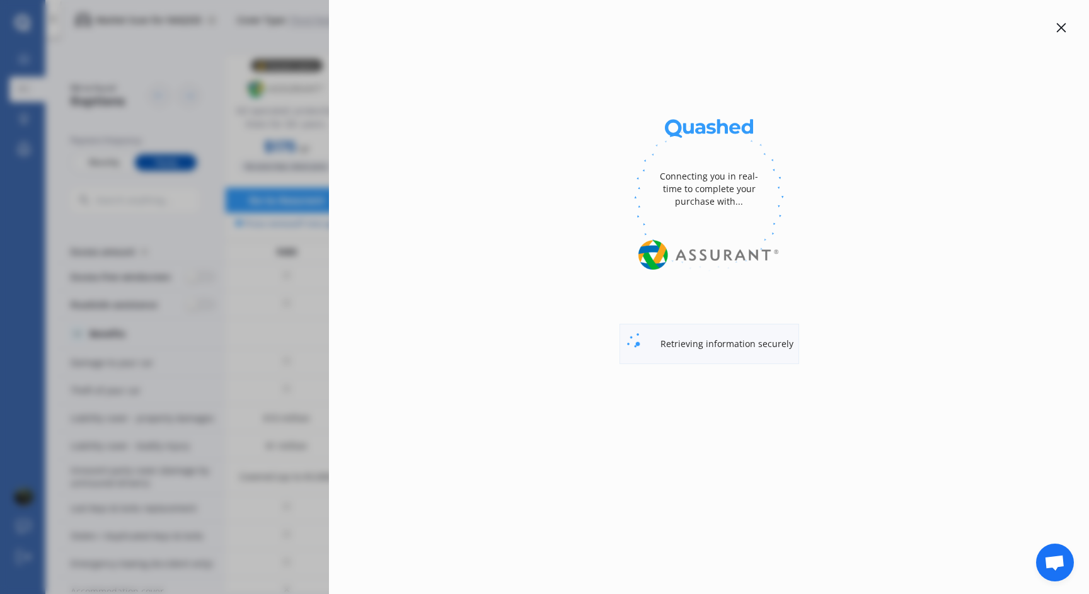
select select "3rd party"
select select "0"
select select "[GEOGRAPHIC_DATA]"
select select "TOYOTA"
select select "AQUA"
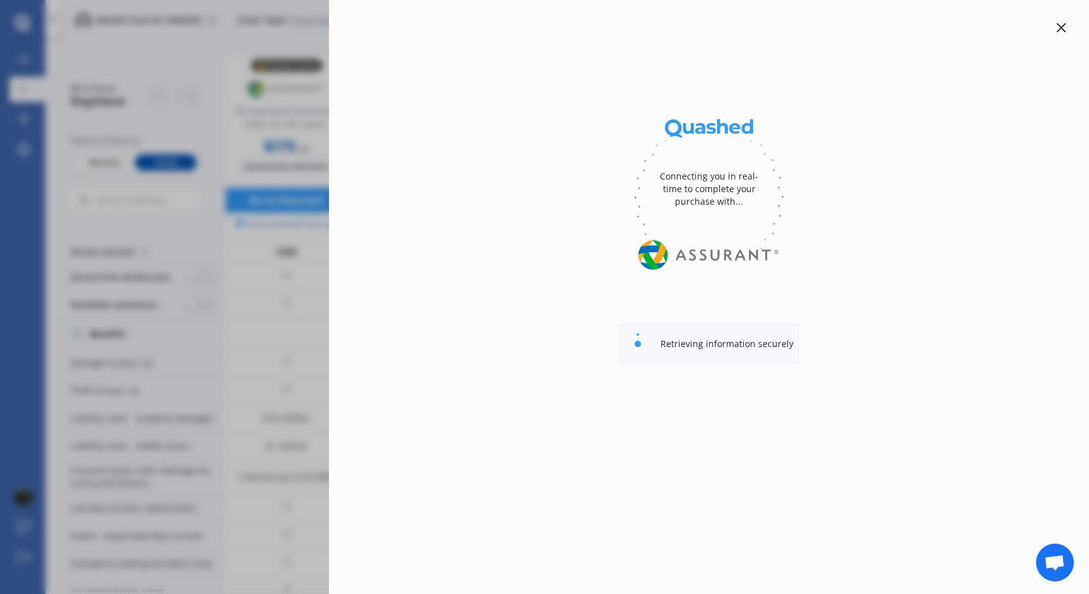
select select "HYBRID"
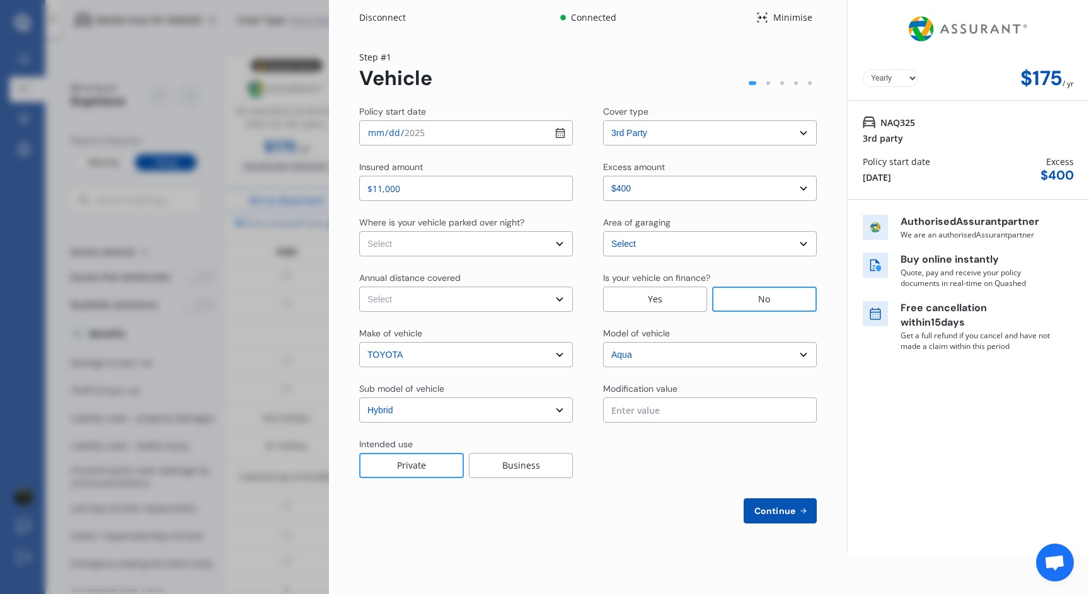
click at [504, 242] on select "Select In a garage On own property On street or road" at bounding box center [466, 243] width 214 height 25
select select "In a garage"
click at [359, 231] on select "Select In a garage On own property On street or road" at bounding box center [466, 243] width 214 height 25
click at [465, 299] on select "Select Low (less than 15,000km per year) Average (15,000-30,000km per year) Hig…" at bounding box center [466, 299] width 214 height 25
select select "20000"
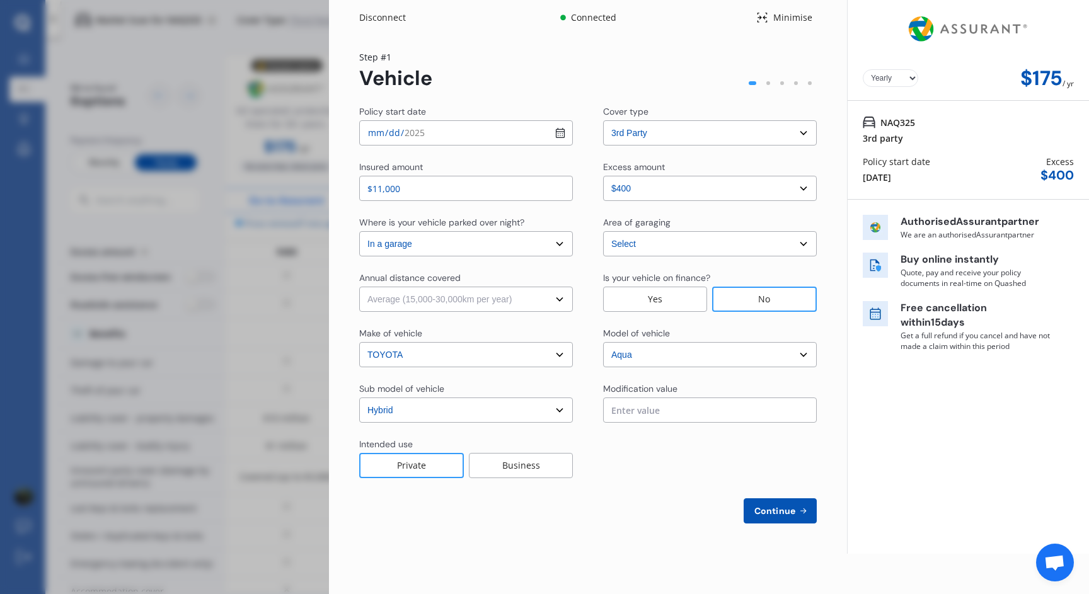
click at [359, 287] on select "Select Low (less than 15,000km per year) Average (15,000-30,000km per year) Hig…" at bounding box center [466, 299] width 214 height 25
click at [673, 183] on select "Select excess amount $400" at bounding box center [710, 188] width 214 height 25
click at [785, 514] on span "Continue" at bounding box center [775, 511] width 46 height 10
select select "Mr"
select select "30"
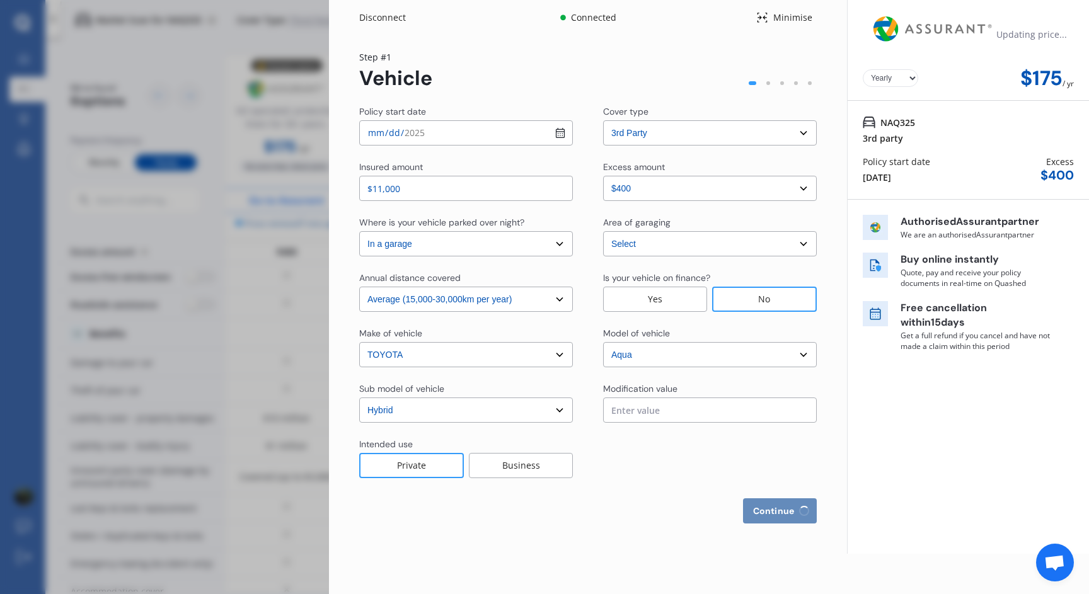
select select "07"
select select "1988"
select select "full"
select select "more than 4 years"
select select "[GEOGRAPHIC_DATA]"
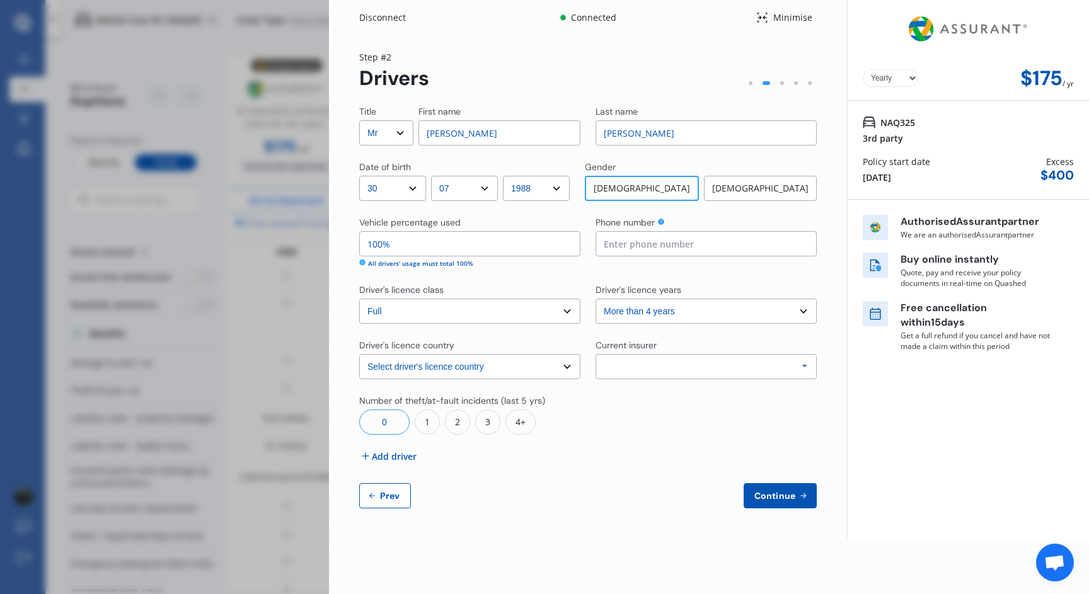
click at [655, 248] on input at bounding box center [706, 243] width 221 height 25
type input "0273968555"
click at [685, 367] on div "Allianz AAI AMI IAG - NZI/State [PERSON_NAME] Vero Unknown Other Insurer None P…" at bounding box center [706, 366] width 221 height 25
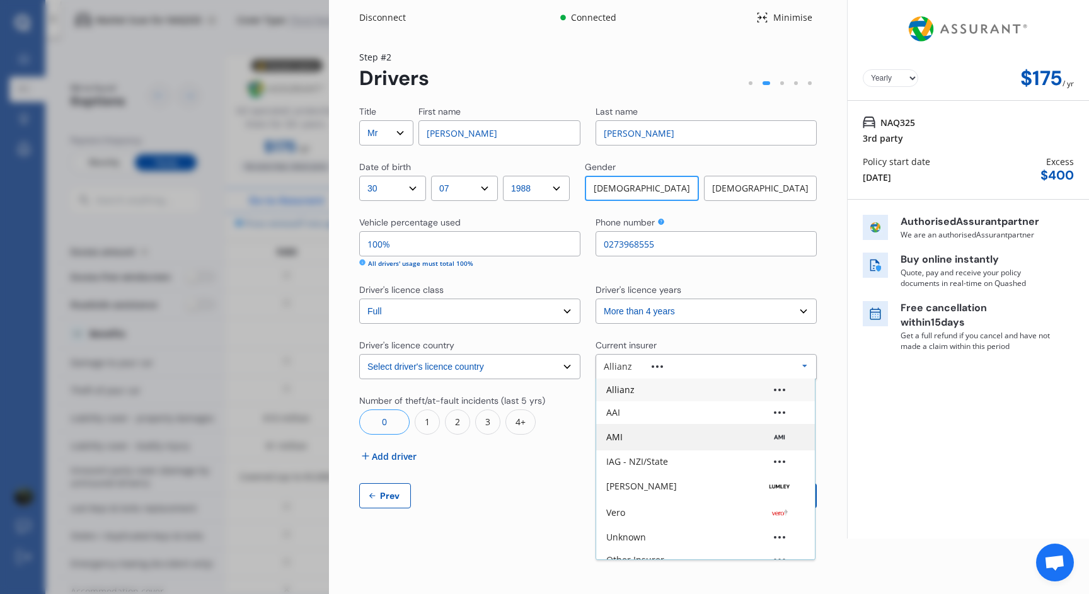
click at [652, 437] on div "AMI" at bounding box center [705, 437] width 199 height 13
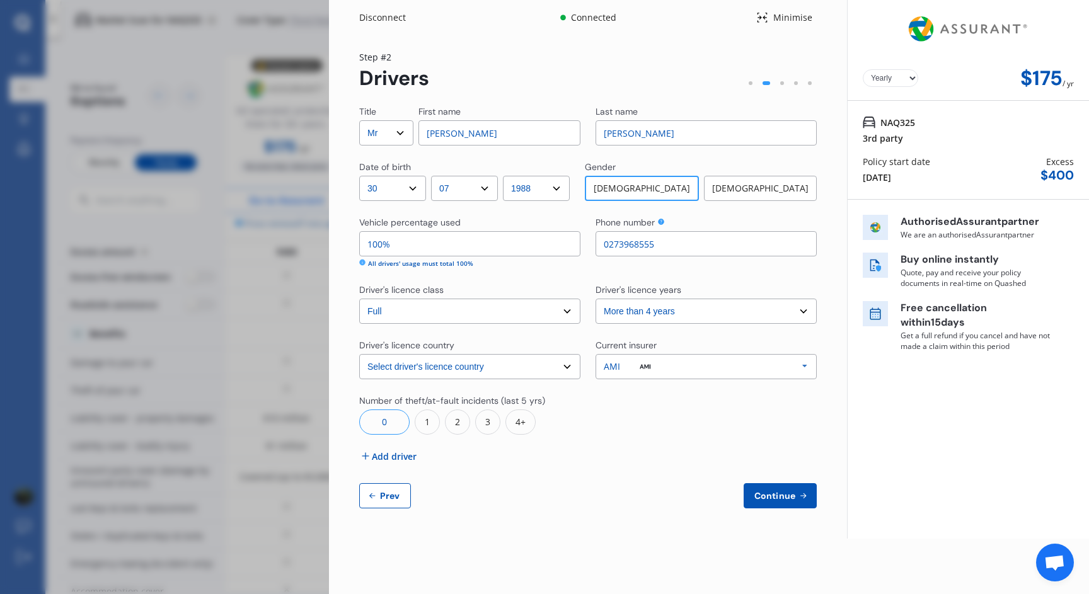
click at [424, 422] on div "1" at bounding box center [427, 422] width 25 height 25
click at [665, 425] on div "1" at bounding box center [663, 422] width 25 height 25
click at [787, 502] on button "Continue" at bounding box center [780, 495] width 73 height 25
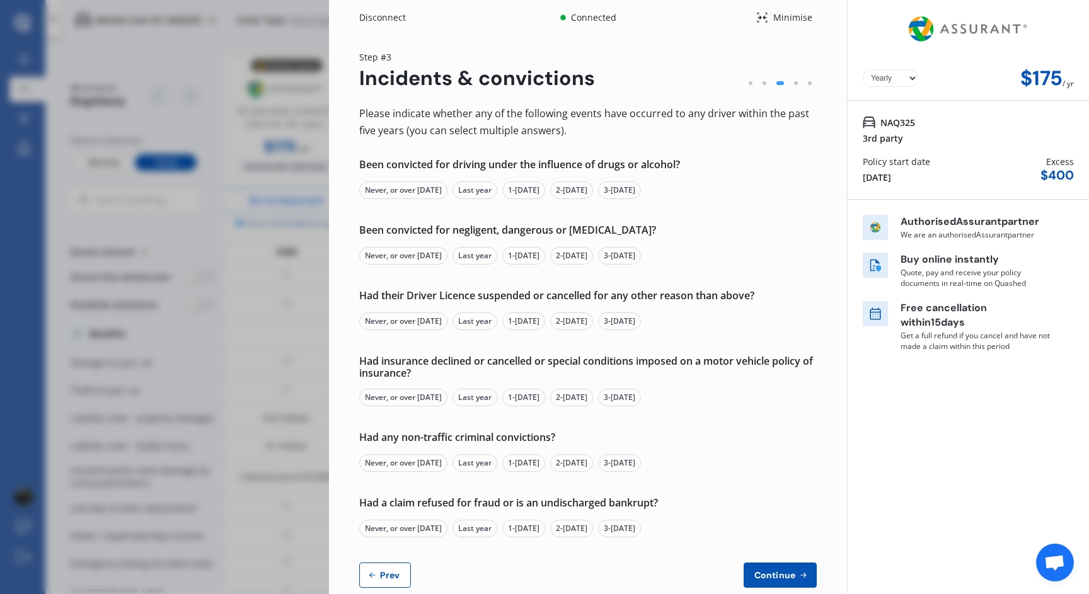
click at [388, 564] on button "Prev" at bounding box center [385, 575] width 52 height 25
select select "Mr"
select select "30"
select select "07"
select select "1988"
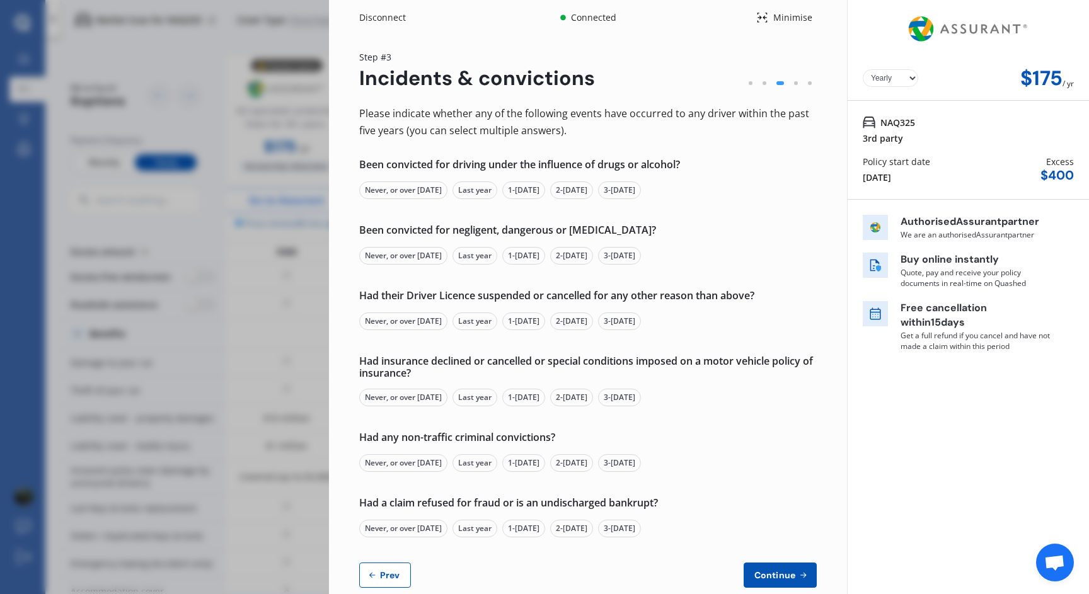
select select "full"
select select "more than 4 years"
select select "[GEOGRAPHIC_DATA]"
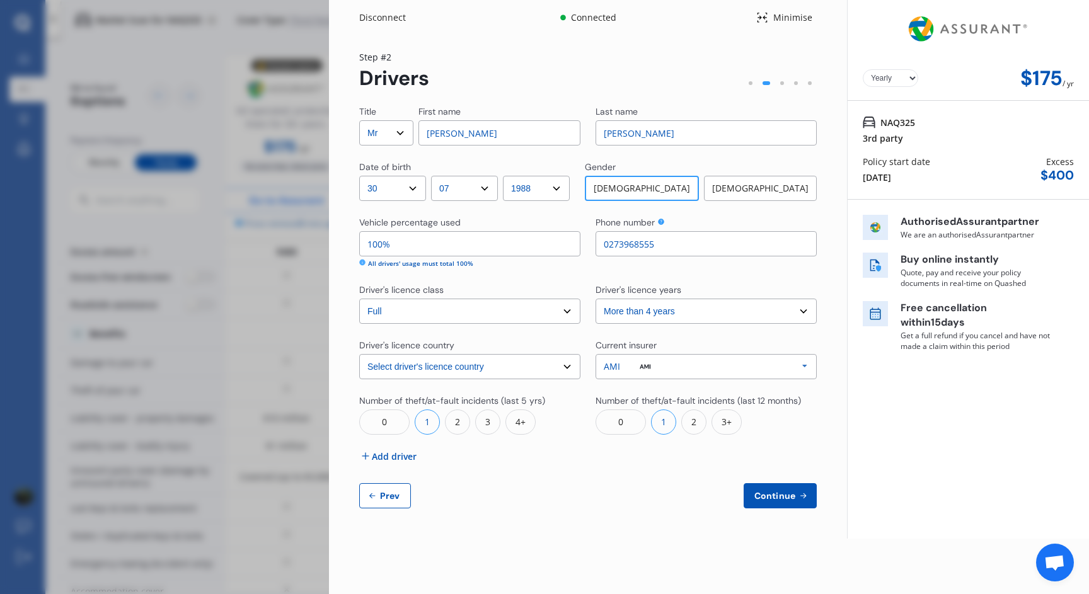
click at [401, 196] on select "DD 01 02 03 04 05 06 07 08 09 10 11 12 13 14 15 16 17 18 19 20 21 22 23 24 25 2…" at bounding box center [392, 188] width 67 height 25
select select "29"
click at [359, 176] on select "DD 01 02 03 04 05 06 07 08 09 10 11 12 13 14 15 16 17 18 19 20 21 22 23 24 25 2…" at bounding box center [392, 188] width 67 height 25
click at [466, 188] on select "MM 01 02 03 04 05 06 07 08 09 10 11 12" at bounding box center [464, 188] width 67 height 25
select select "08"
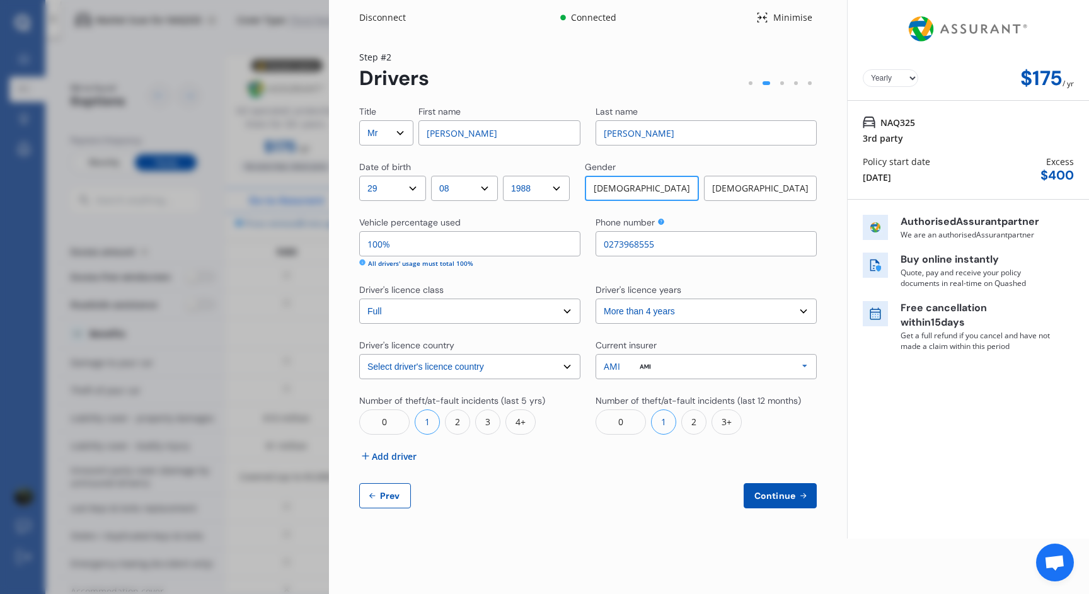
click at [434, 176] on select "MM 01 02 03 04 05 06 07 08 09 10 11 12" at bounding box center [464, 188] width 67 height 25
drag, startPoint x: 395, startPoint y: 243, endPoint x: 356, endPoint y: 243, distance: 39.1
click at [356, 243] on div "Yearly Monthly $175 / yr Step # 2 Drivers Title Select Mr Mrs Miss Ms Dr First …" at bounding box center [588, 287] width 518 height 504
type input "90%"
click at [390, 454] on span "Add driver" at bounding box center [394, 456] width 45 height 13
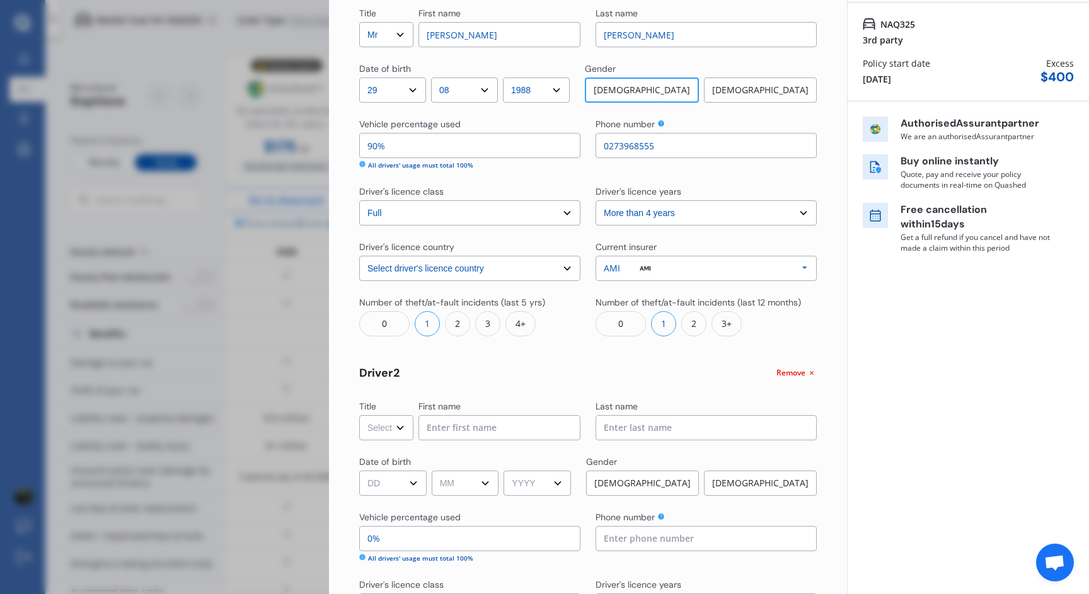
scroll to position [103, 0]
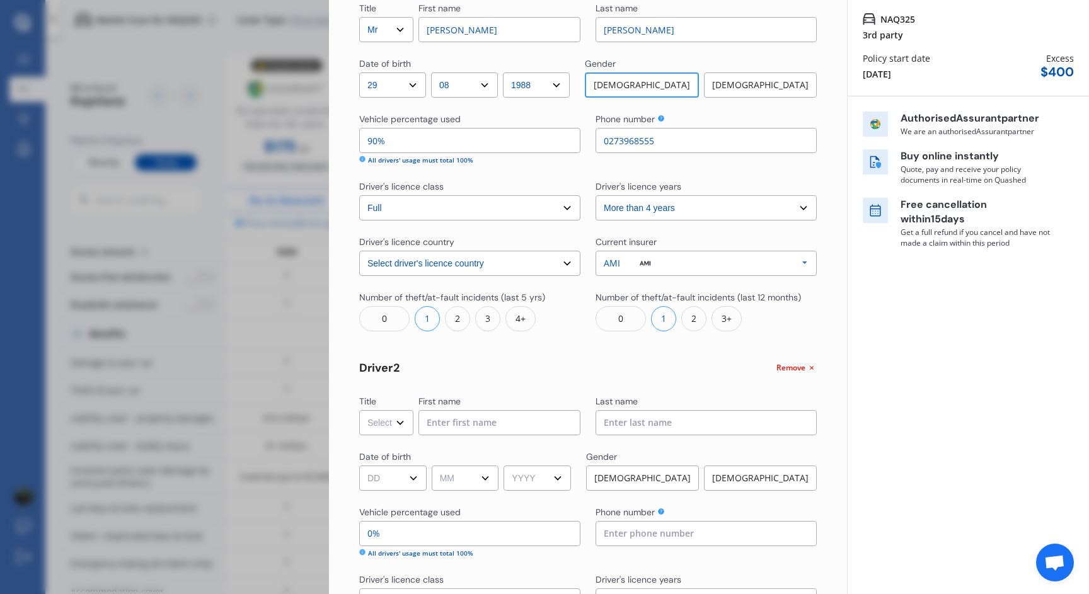
click at [385, 422] on select "Select Mr Mrs Miss Ms Dr" at bounding box center [386, 422] width 54 height 25
click at [359, 410] on select "Select Mr Mrs Miss Ms Dr" at bounding box center [386, 422] width 54 height 25
click at [378, 421] on select "Select Mr Mrs Miss Ms Dr" at bounding box center [386, 422] width 54 height 25
select select "Ms"
click at [359, 410] on select "Select Mr Mrs Miss Ms Dr" at bounding box center [386, 422] width 54 height 25
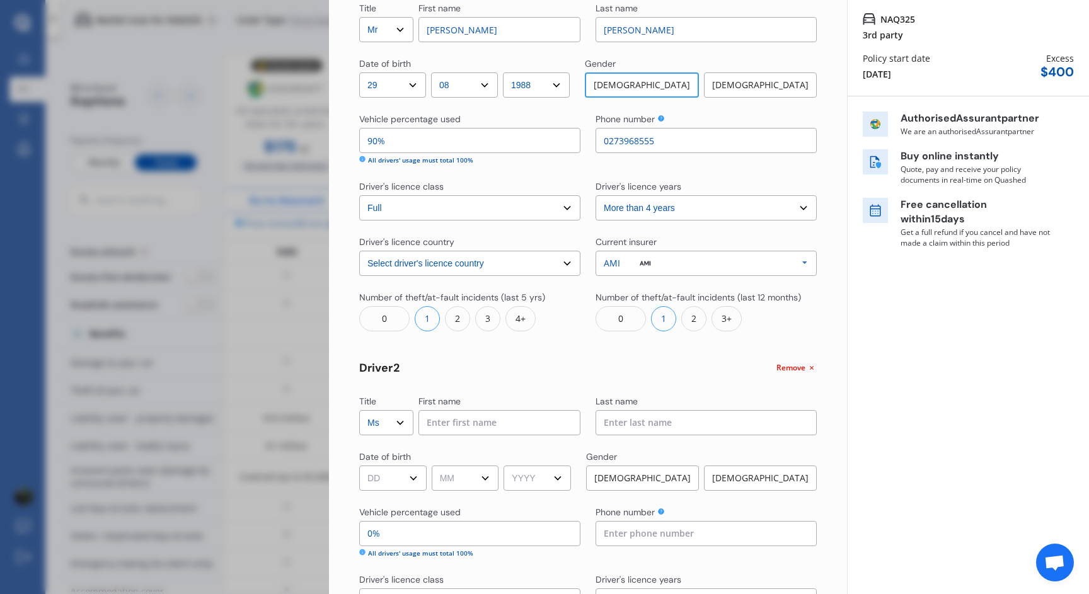
click at [470, 414] on input at bounding box center [500, 422] width 162 height 25
type input "[PERSON_NAME]"
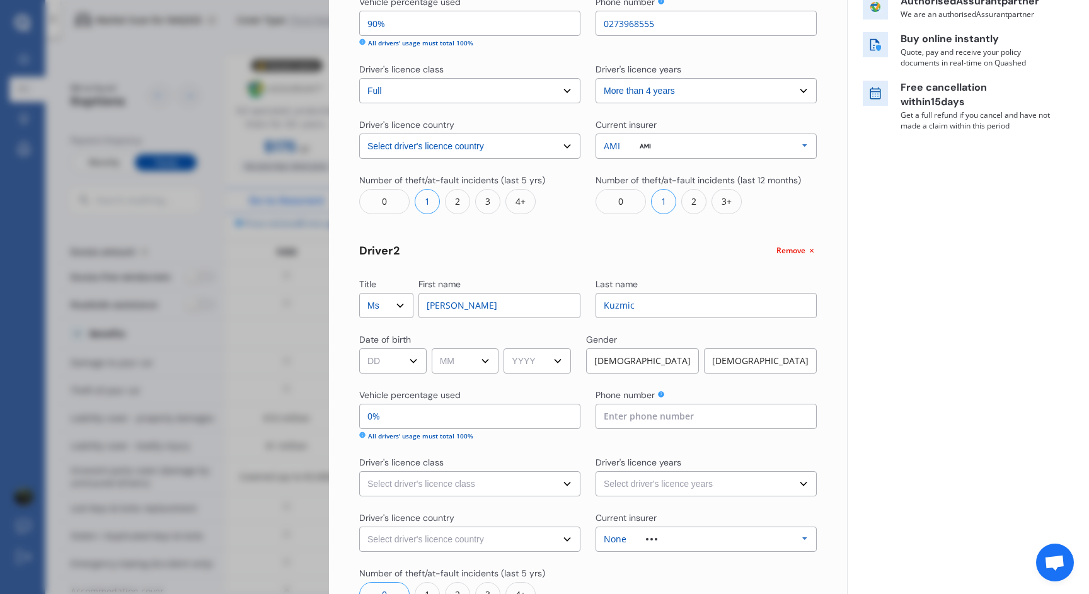
scroll to position [248, 0]
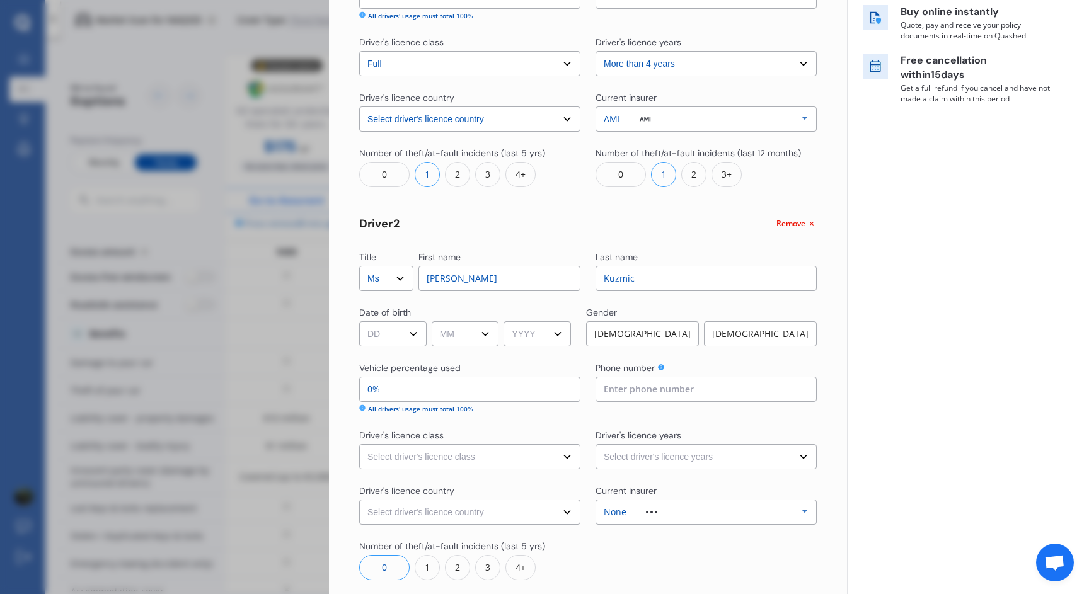
type input "Kuzmic"
click at [394, 342] on select "DD 01 02 03 04 05 06 07 08 09 10 11 12 13 14 15 16 17 18 19 20 21 22 23 24 25 2…" at bounding box center [392, 333] width 67 height 25
select select "08"
click at [359, 321] on select "DD 01 02 03 04 05 06 07 08 09 10 11 12 13 14 15 16 17 18 19 20 21 22 23 24 25 2…" at bounding box center [392, 333] width 67 height 25
click at [465, 331] on select "MM 01 02 03 04 05 06 07 08 09 10 11 12" at bounding box center [465, 333] width 67 height 25
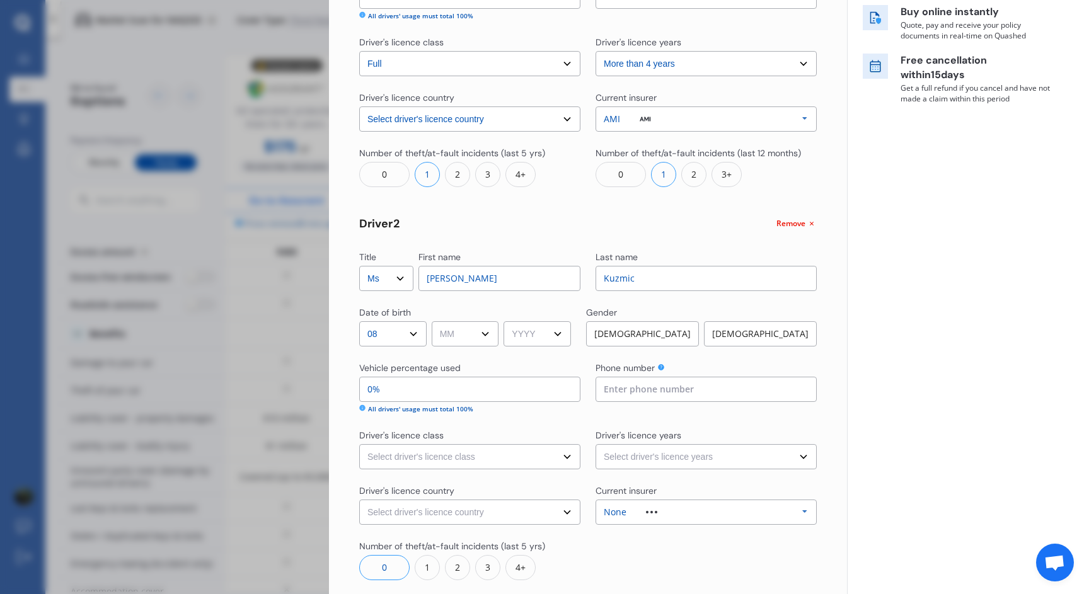
select select "03"
click at [434, 321] on select "MM 01 02 03 04 05 06 07 08 09 10 11 12" at bounding box center [465, 333] width 67 height 25
click at [537, 337] on select "YYYY 2009 2008 2007 2006 2005 2004 2003 2002 2001 2000 1999 1998 1997 1996 1995…" at bounding box center [537, 333] width 67 height 25
select select "1995"
click at [508, 321] on select "YYYY 2009 2008 2007 2006 2005 2004 2003 2002 2001 2000 1999 1998 1997 1996 1995…" at bounding box center [537, 333] width 67 height 25
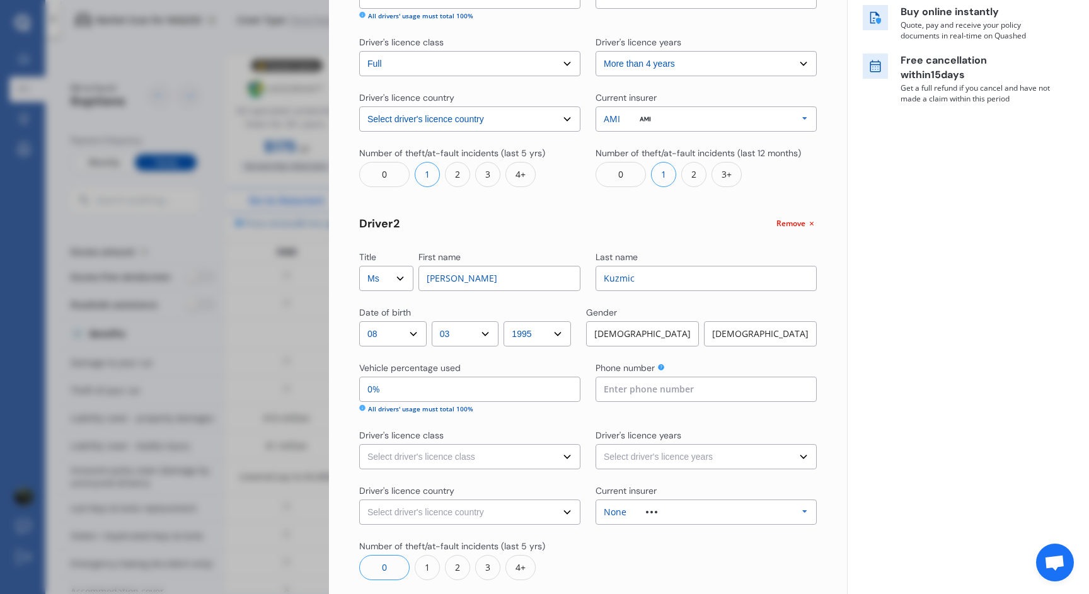
click at [729, 323] on div "[DEMOGRAPHIC_DATA]" at bounding box center [760, 333] width 113 height 25
click at [739, 332] on div "[DEMOGRAPHIC_DATA]" at bounding box center [760, 333] width 114 height 25
click at [420, 391] on input "0%" at bounding box center [469, 389] width 221 height 25
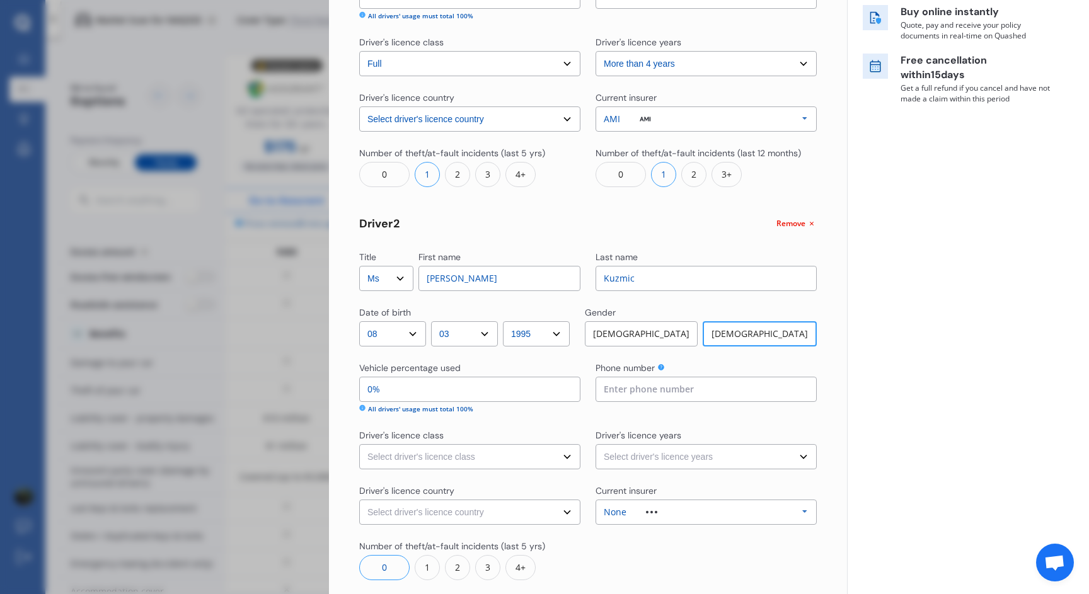
type input "99%"
type input "1%"
type input "90%"
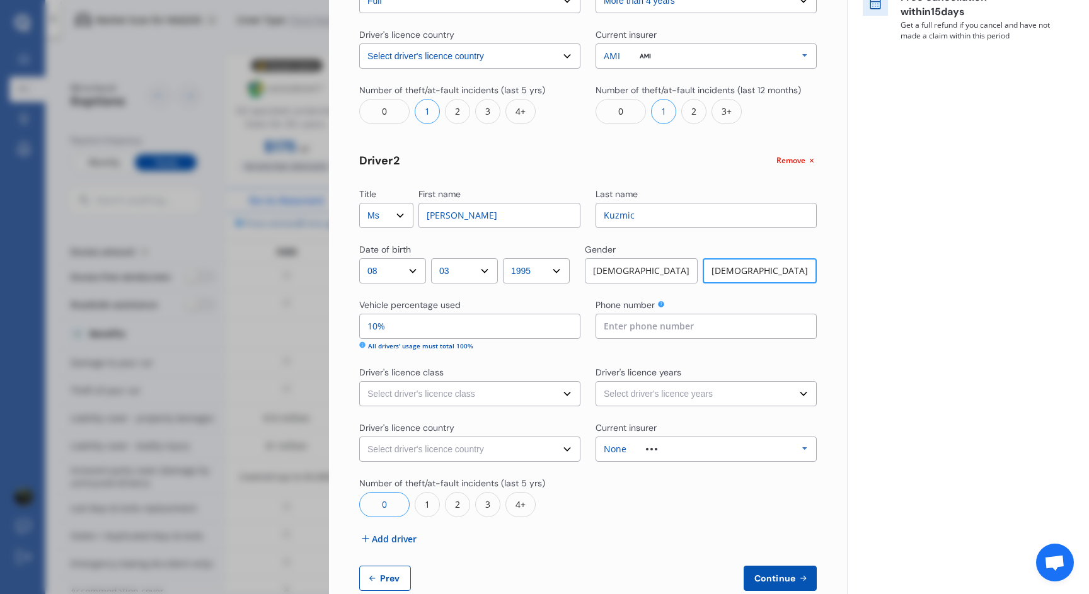
scroll to position [338, 0]
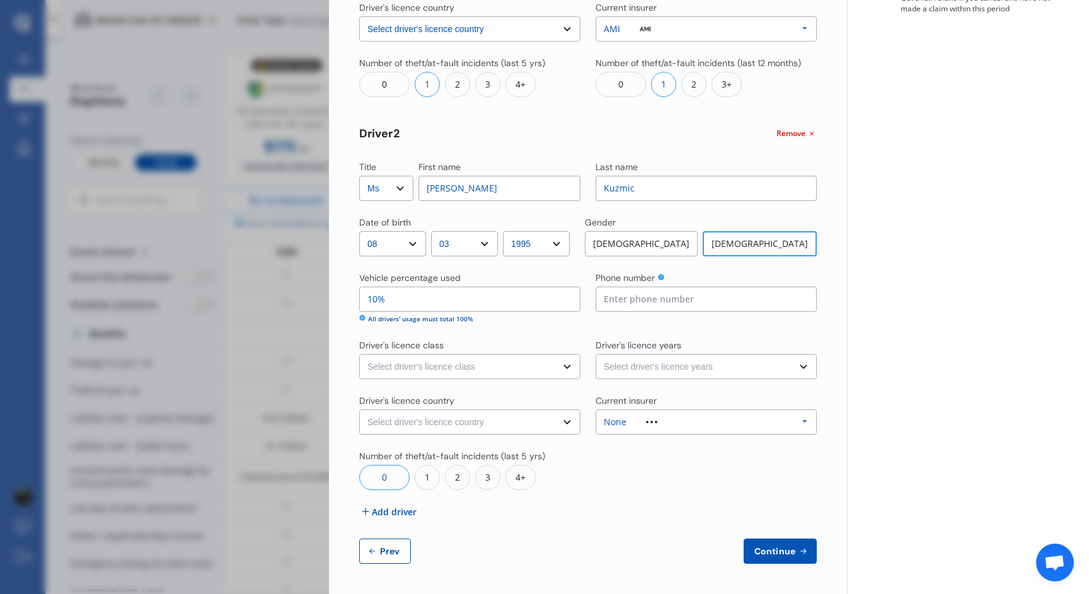
type input "10%"
click at [444, 373] on select "Select driver's licence class None Learner Restricted Full" at bounding box center [469, 366] width 221 height 25
select select "full"
click at [359, 354] on select "Select driver's licence class None Learner Restricted Full" at bounding box center [469, 366] width 221 height 25
click at [651, 362] on select "Select driver's licence years Less than 1 year 1-2 years 2-4 years More than 4 …" at bounding box center [706, 366] width 221 height 25
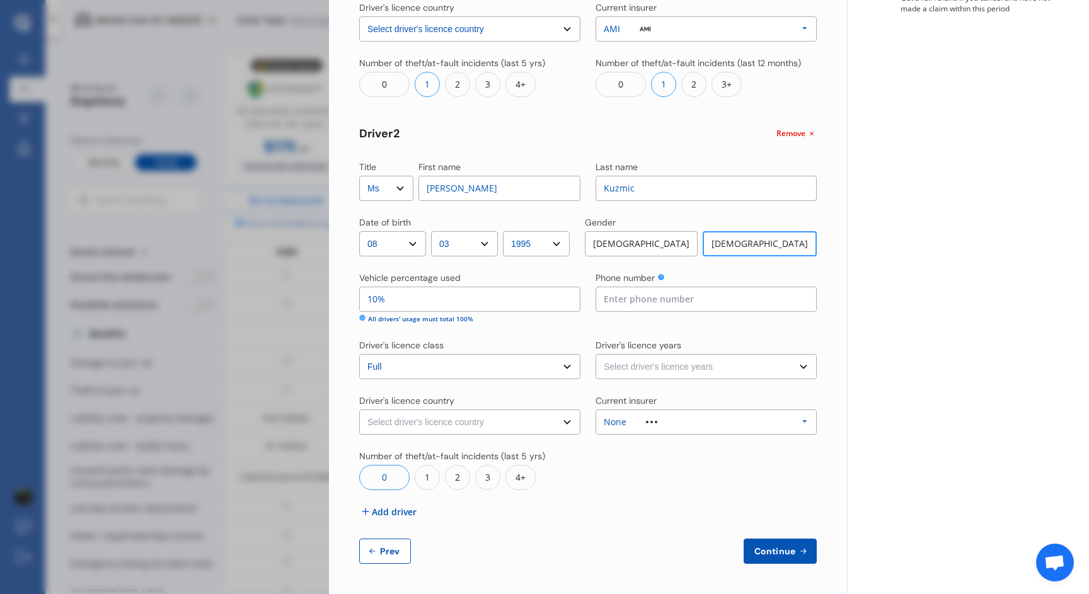
select select "more than 4 years"
click at [596, 354] on select "Select driver's licence years Less than 1 year 1-2 years 2-4 years More than 4 …" at bounding box center [706, 366] width 221 height 25
click at [500, 418] on select "Select driver's licence country [GEOGRAPHIC_DATA] [GEOGRAPHIC_DATA] [GEOGRAPHIC…" at bounding box center [469, 422] width 221 height 25
select select "Europe"
click at [359, 410] on select "Select driver's licence country [GEOGRAPHIC_DATA] [GEOGRAPHIC_DATA] [GEOGRAPHIC…" at bounding box center [469, 422] width 221 height 25
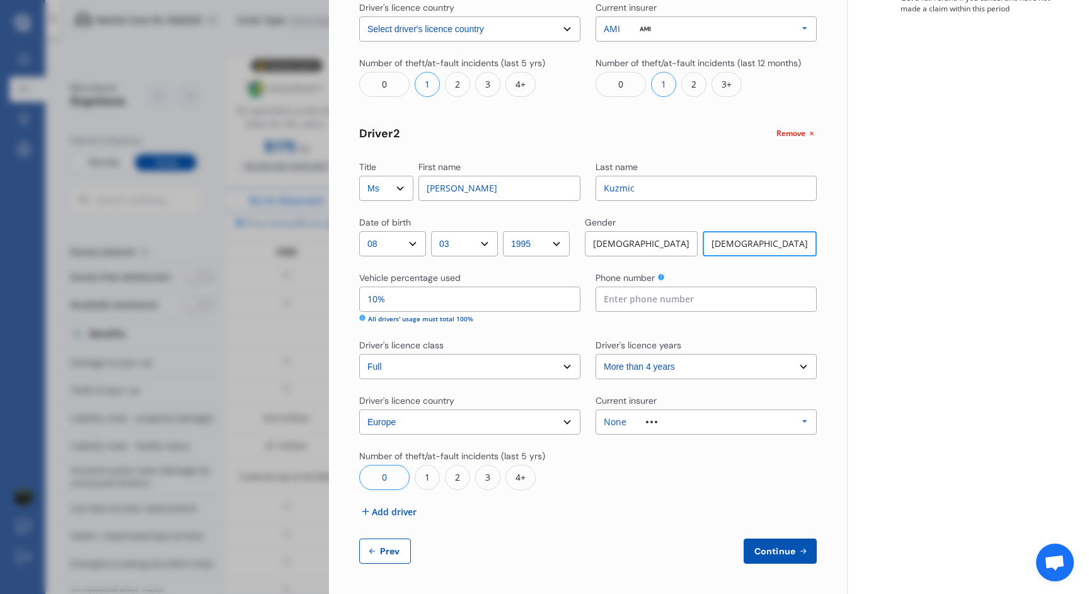
click at [669, 422] on div at bounding box center [652, 422] width 50 height 3
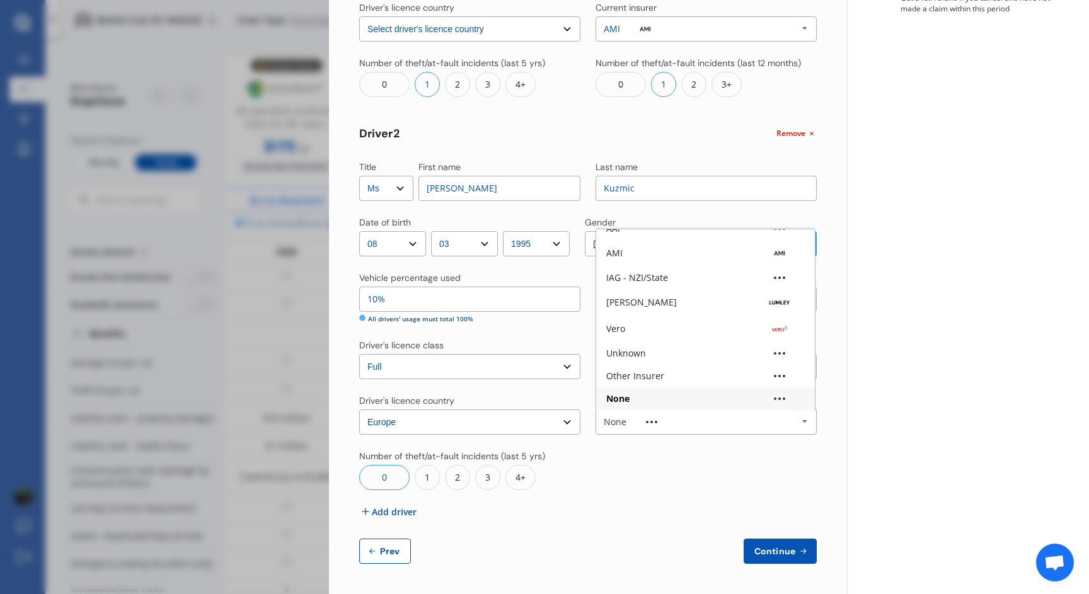
click at [649, 401] on div "None" at bounding box center [705, 399] width 199 height 9
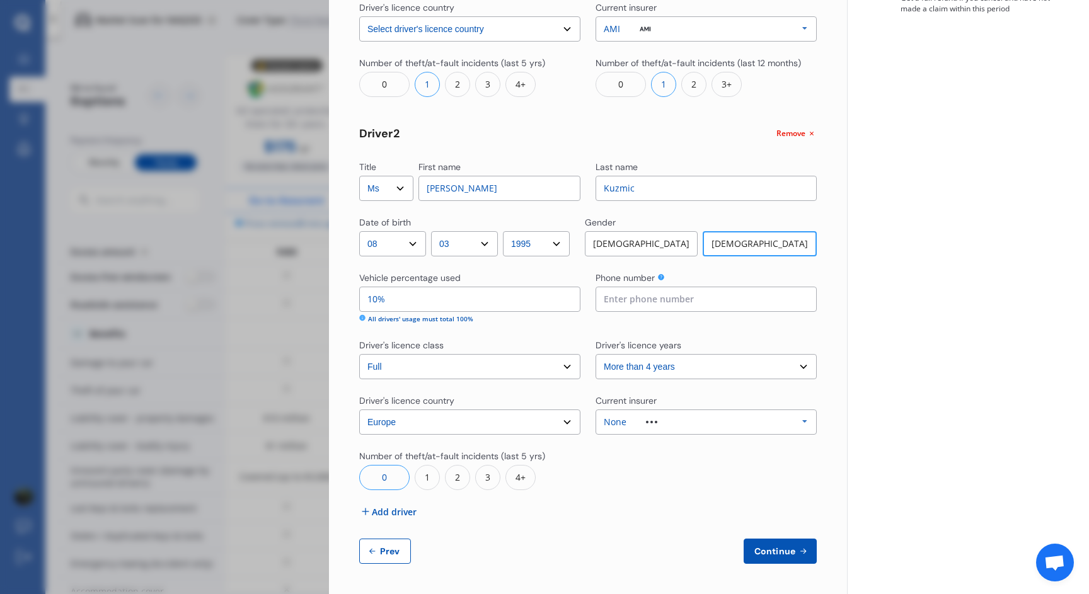
click at [775, 548] on span "Continue" at bounding box center [775, 552] width 46 height 10
click at [632, 309] on input at bounding box center [706, 299] width 221 height 25
type input "0273968555"
click at [767, 548] on span "Continue" at bounding box center [775, 552] width 46 height 10
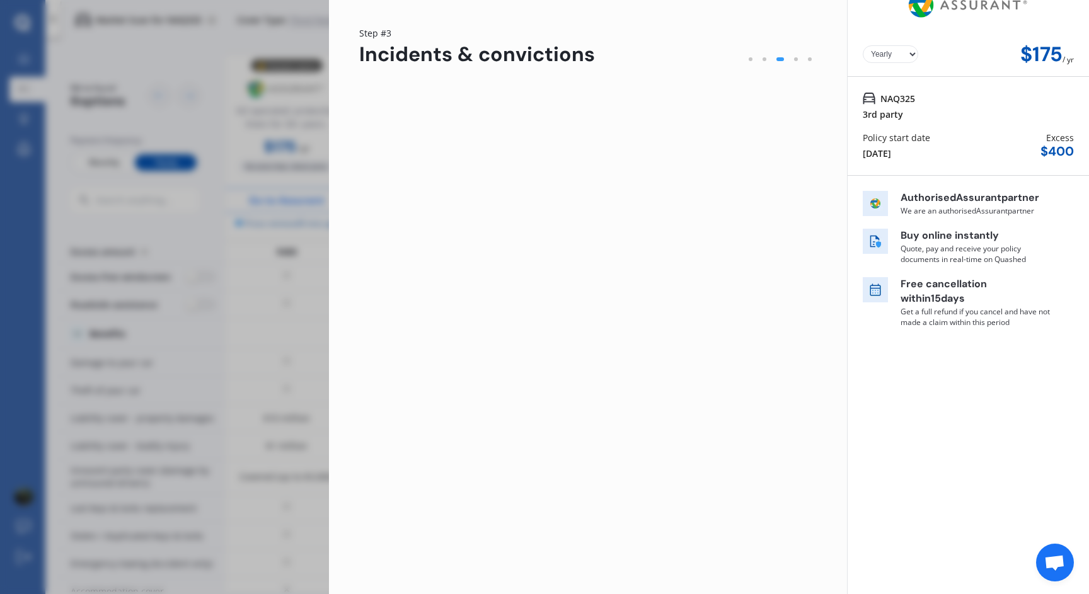
scroll to position [0, 0]
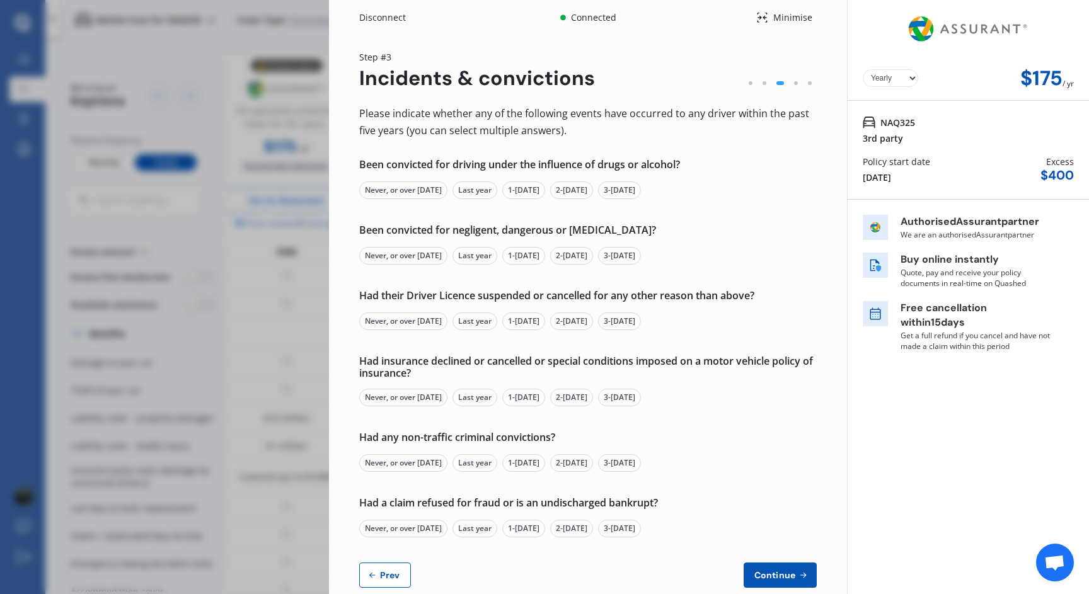
click at [405, 187] on div "Never, or over [DATE]" at bounding box center [403, 191] width 88 height 18
click at [403, 249] on div "Never, or over [DATE]" at bounding box center [403, 256] width 88 height 18
click at [402, 306] on div "Had their Driver Licence suspended or cancelled for any other reason than above…" at bounding box center [588, 310] width 458 height 40
click at [392, 325] on div "Never, or over [DATE]" at bounding box center [403, 322] width 88 height 18
click at [388, 395] on div "Never, or over [DATE]" at bounding box center [403, 398] width 88 height 18
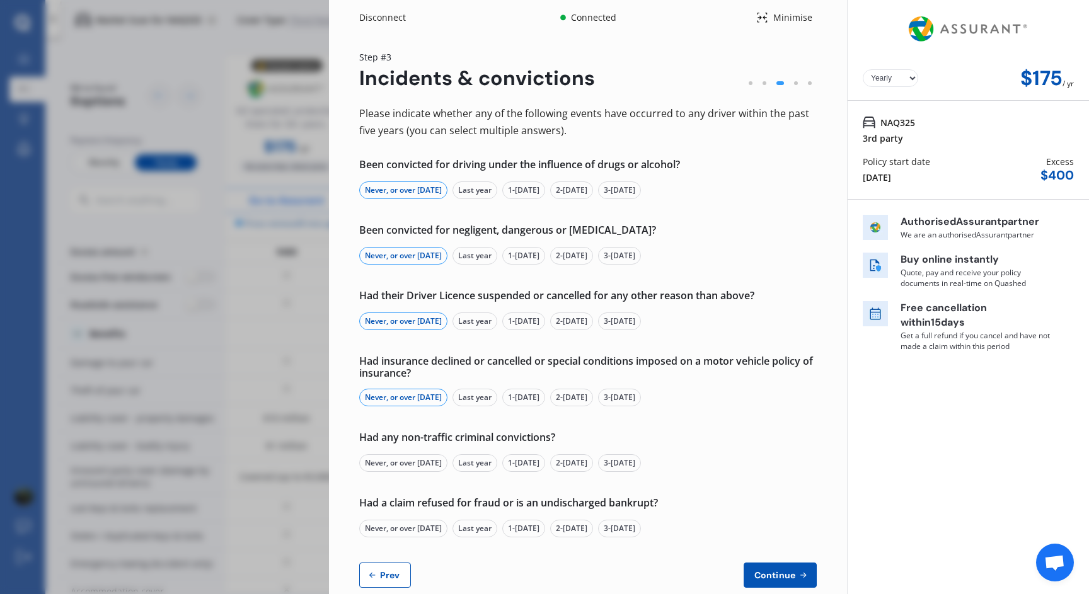
scroll to position [24, 0]
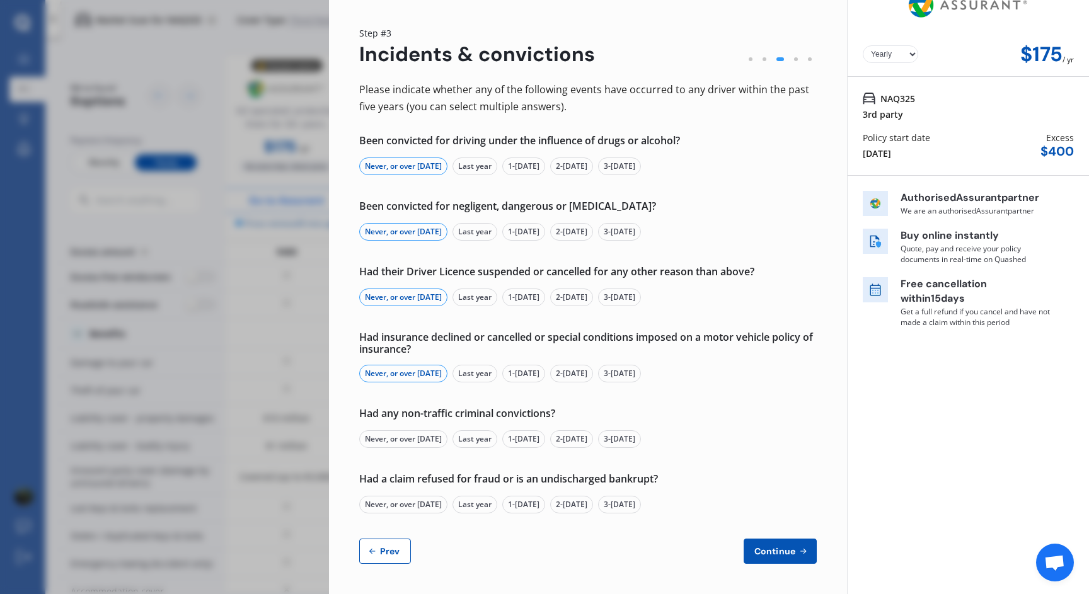
click at [386, 427] on div "Had any non-traffic criminal convictions? Never, or over [DATE] Last year 1-[DA…" at bounding box center [588, 428] width 458 height 40
click at [386, 436] on div "Never, or over [DATE]" at bounding box center [403, 440] width 88 height 18
click at [394, 497] on div "Never, or over [DATE]" at bounding box center [403, 505] width 88 height 18
click at [789, 553] on span "Continue" at bounding box center [775, 552] width 46 height 10
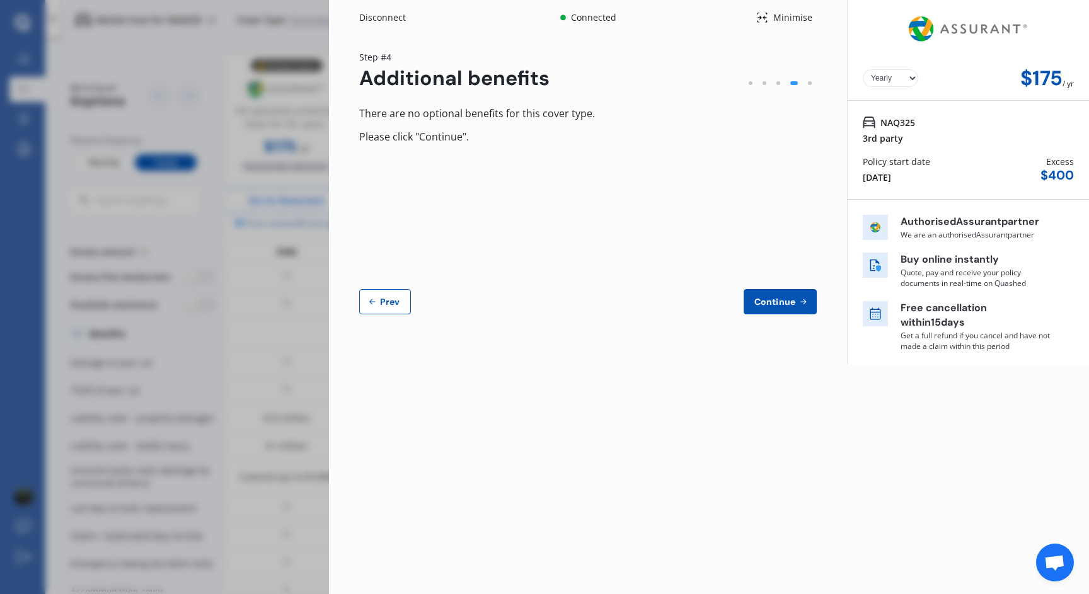
scroll to position [0, 0]
click at [783, 299] on span "Continue" at bounding box center [775, 302] width 46 height 10
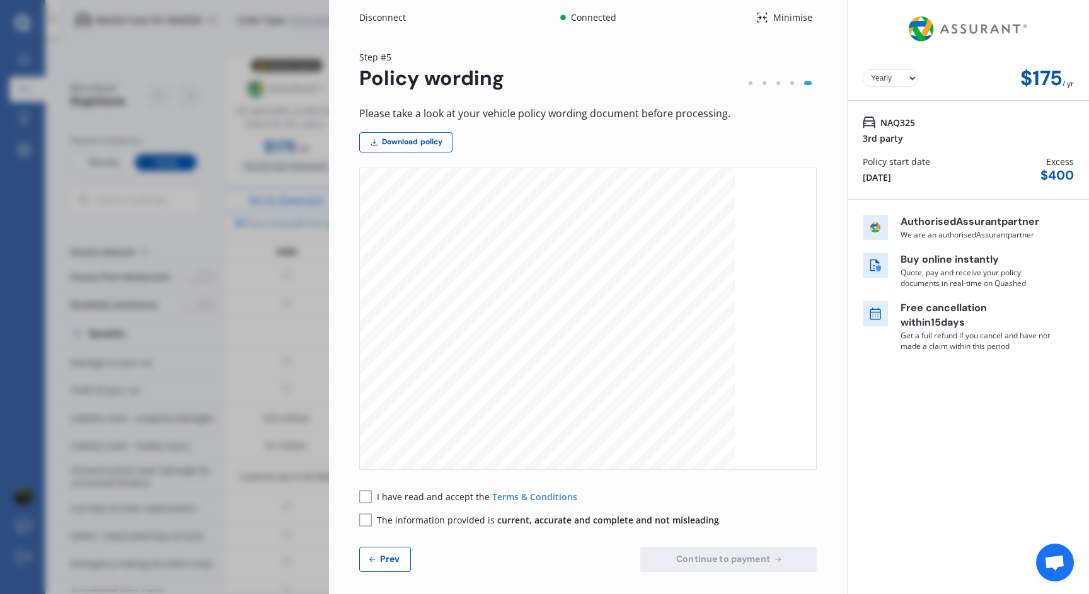
scroll to position [5531, 0]
click at [385, 13] on div "Disconnect" at bounding box center [389, 17] width 61 height 13
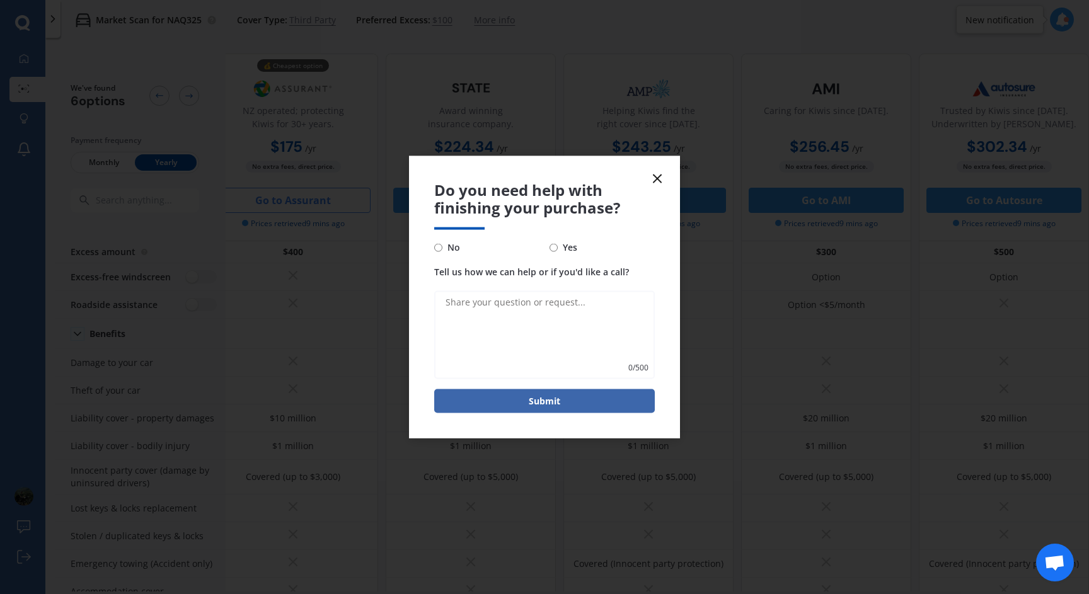
click at [658, 185] on icon at bounding box center [657, 178] width 15 height 15
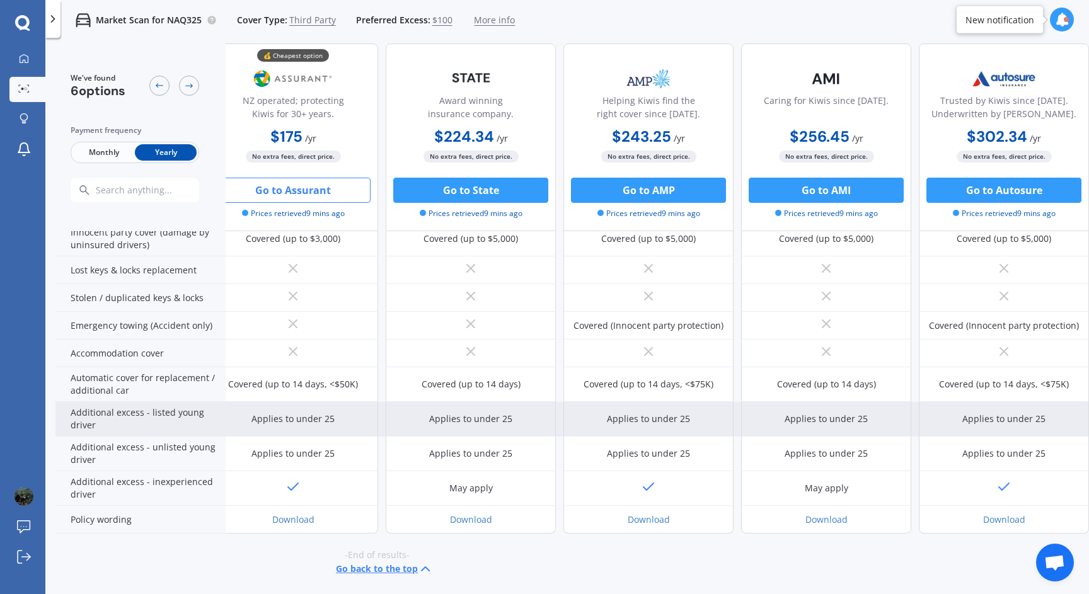
scroll to position [0, 202]
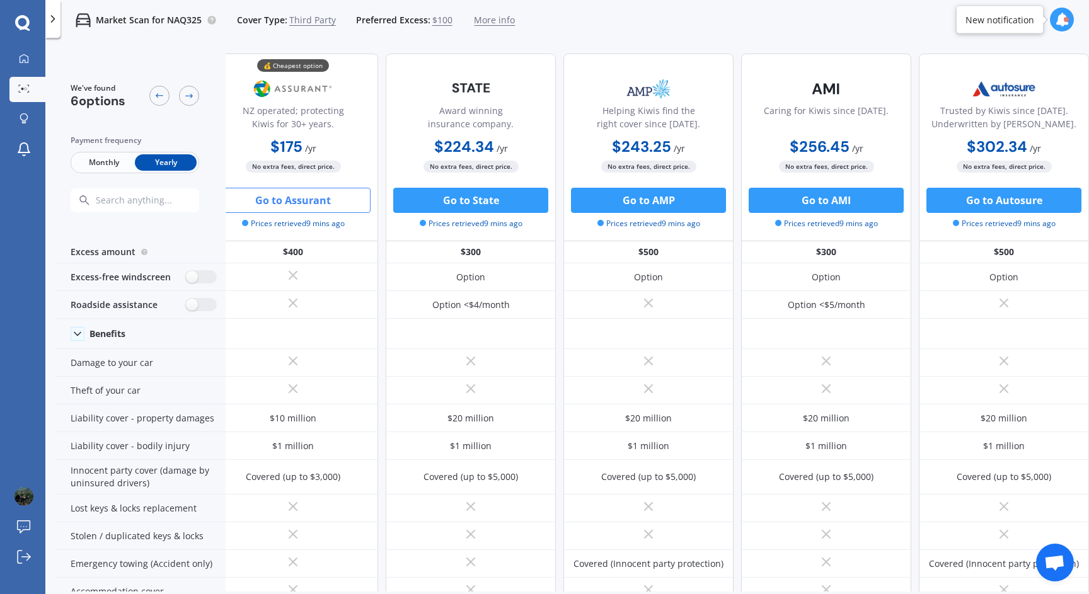
click at [321, 18] on span "Third Party" at bounding box center [312, 20] width 47 height 13
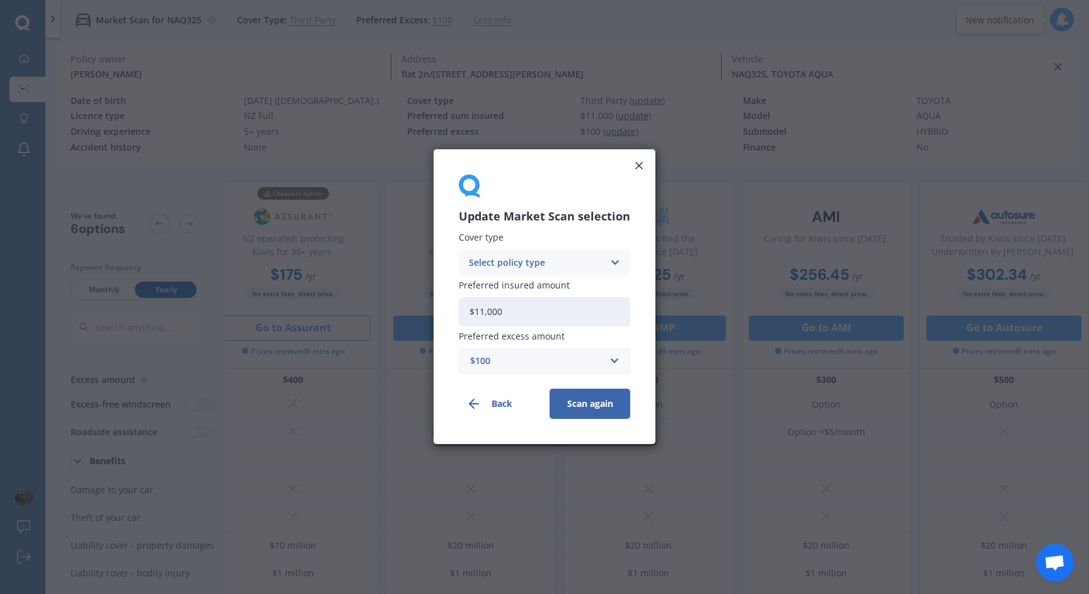
click at [561, 264] on div "Select policy type" at bounding box center [536, 263] width 135 height 14
click at [547, 311] on span "Third Party, Fire & Theft" at bounding box center [521, 310] width 103 height 9
click at [581, 406] on button "Scan again" at bounding box center [590, 405] width 81 height 30
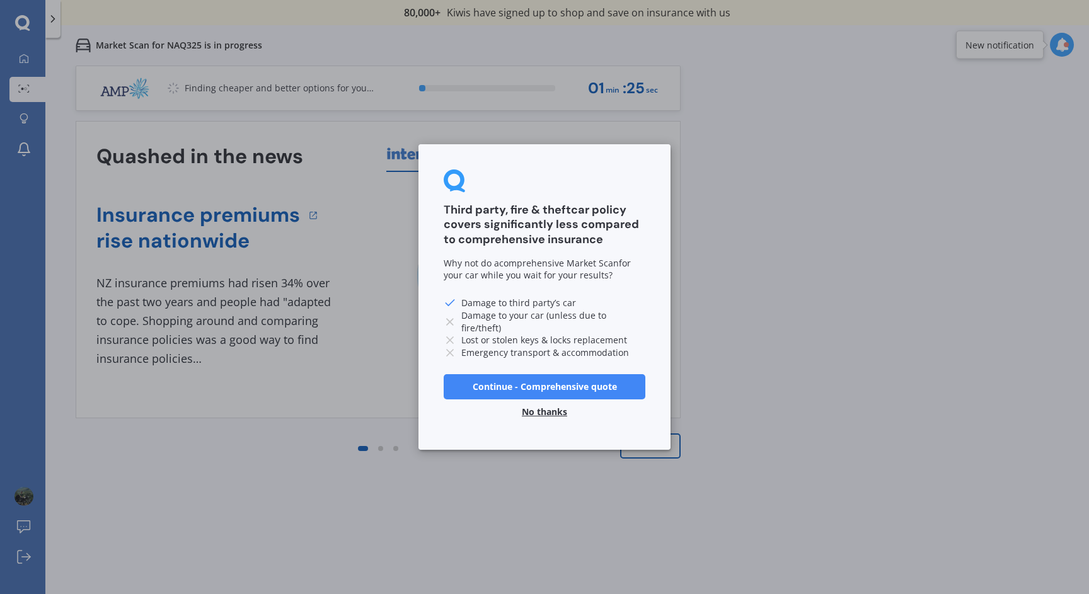
click at [562, 386] on button "Continue - Comprehensive quote" at bounding box center [545, 386] width 202 height 25
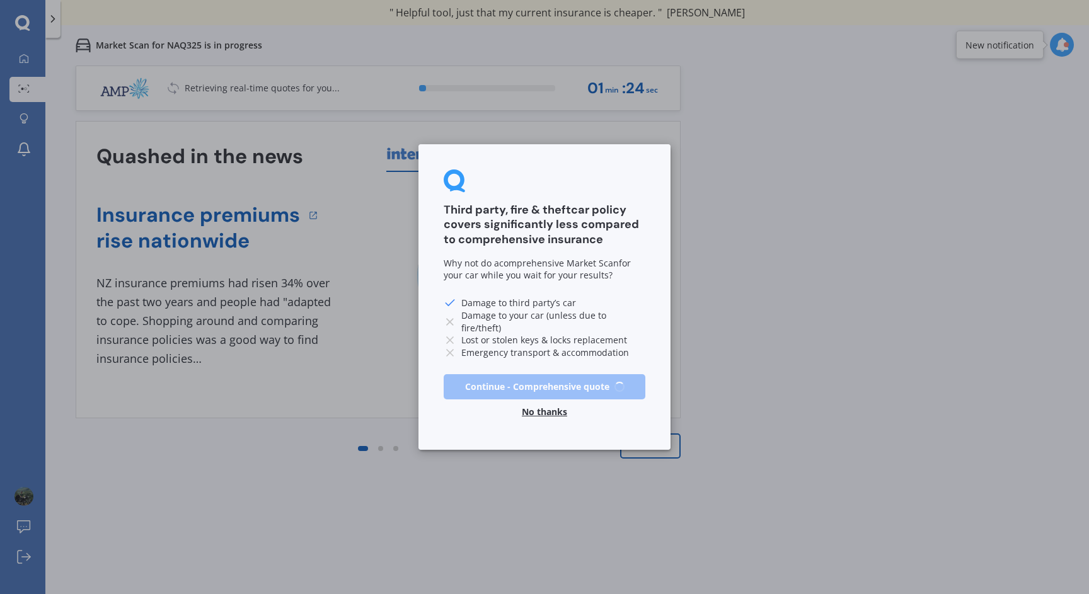
click at [548, 405] on div "Quashed in the news Insurance premiums rise nationwide 1 NZ insurance premiums …" at bounding box center [378, 270] width 605 height 298
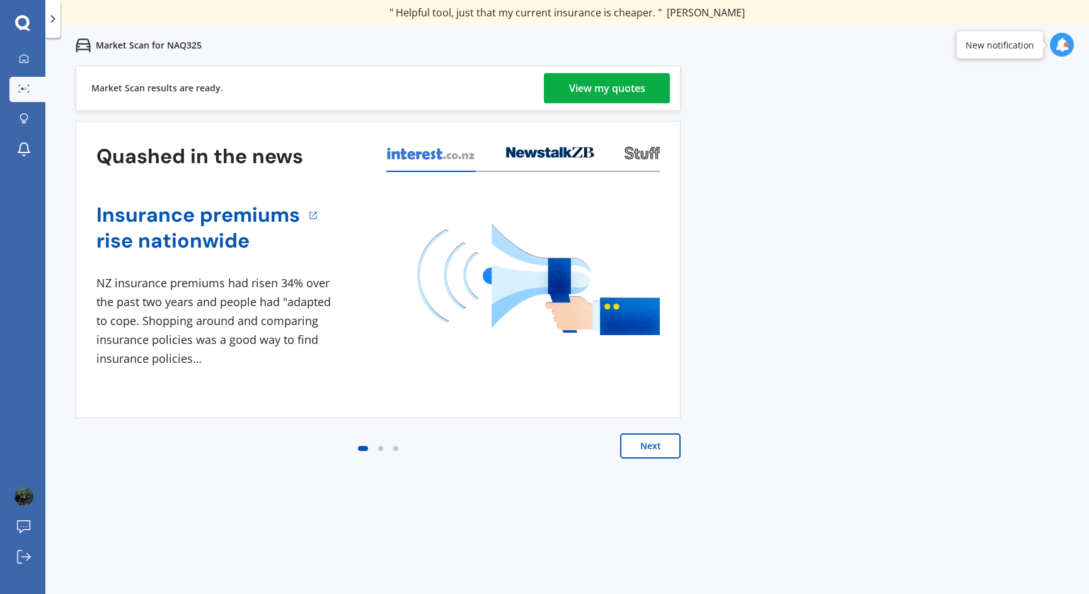
click at [604, 94] on div "View my quotes" at bounding box center [607, 88] width 76 height 30
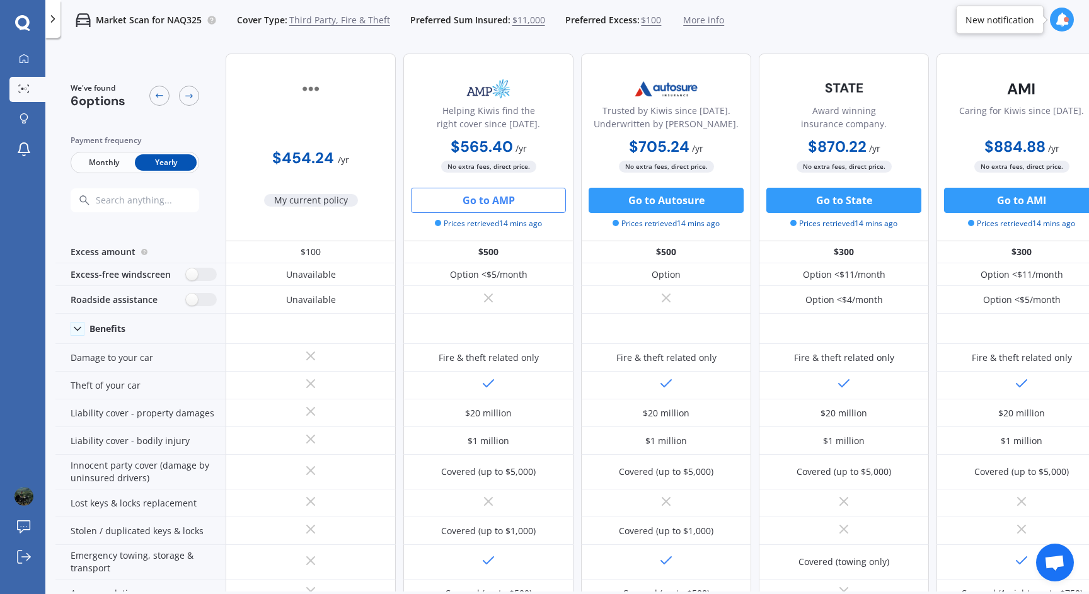
click at [496, 197] on button "Go to AMP" at bounding box center [488, 200] width 155 height 25
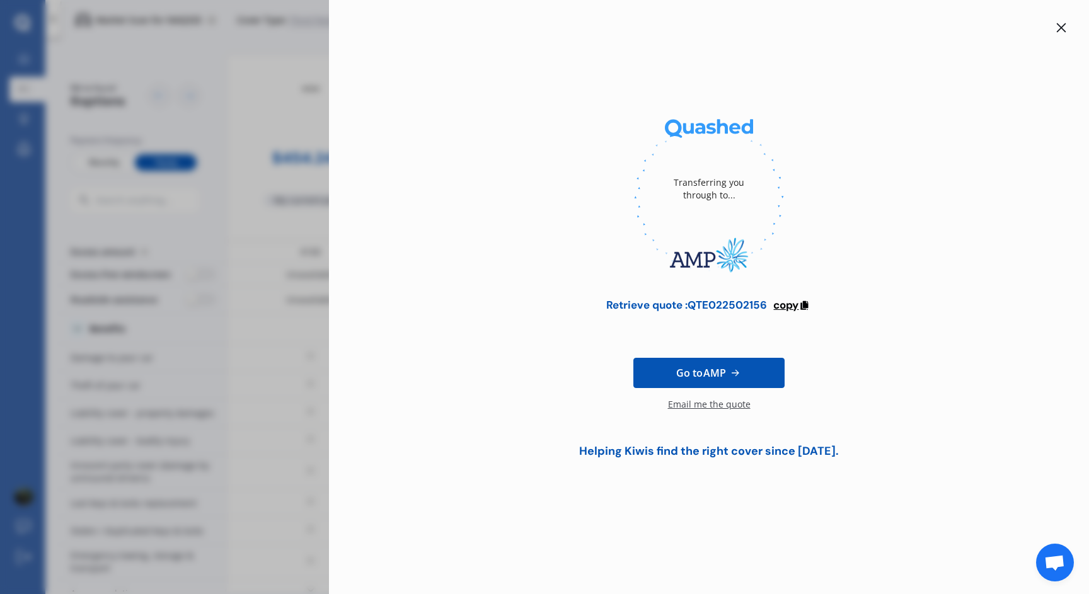
click at [794, 304] on span "copy" at bounding box center [785, 305] width 25 height 14
click at [836, 253] on div at bounding box center [709, 197] width 720 height 173
click at [696, 372] on span "Go to AMP" at bounding box center [701, 373] width 50 height 15
